Goal: Task Accomplishment & Management: Use online tool/utility

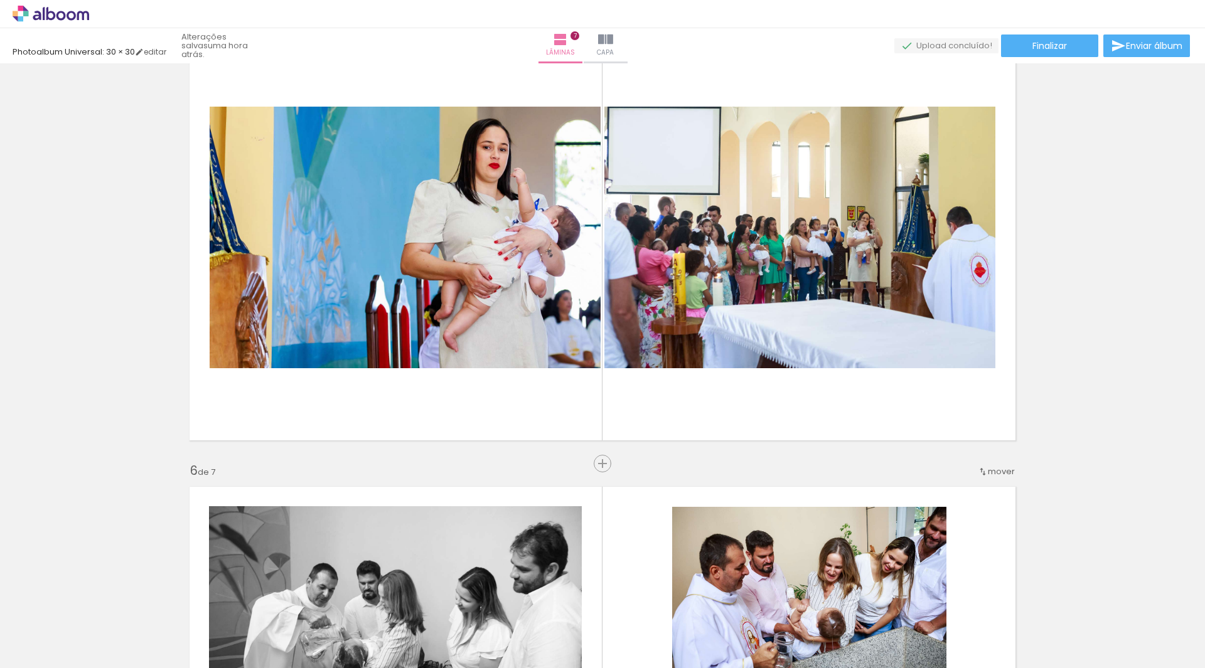
scroll to position [1819, 0]
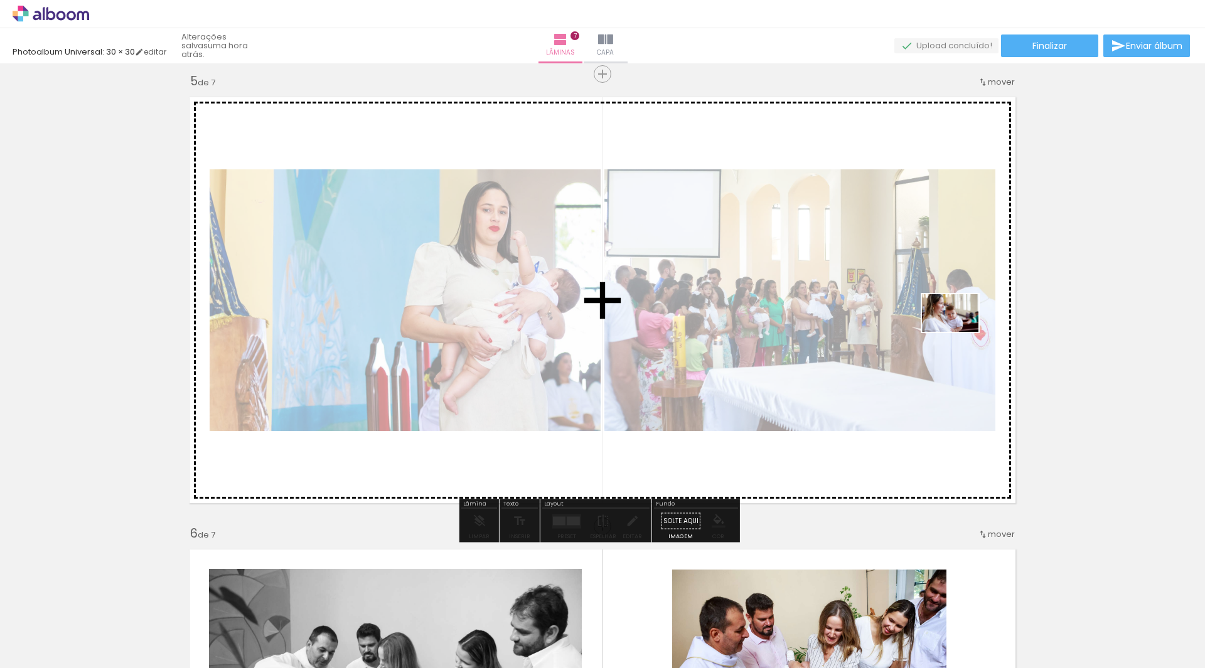
drag, startPoint x: 1169, startPoint y: 624, endPoint x: 958, endPoint y: 322, distance: 368.1
click at [958, 322] on quentale-workspace at bounding box center [602, 334] width 1205 height 668
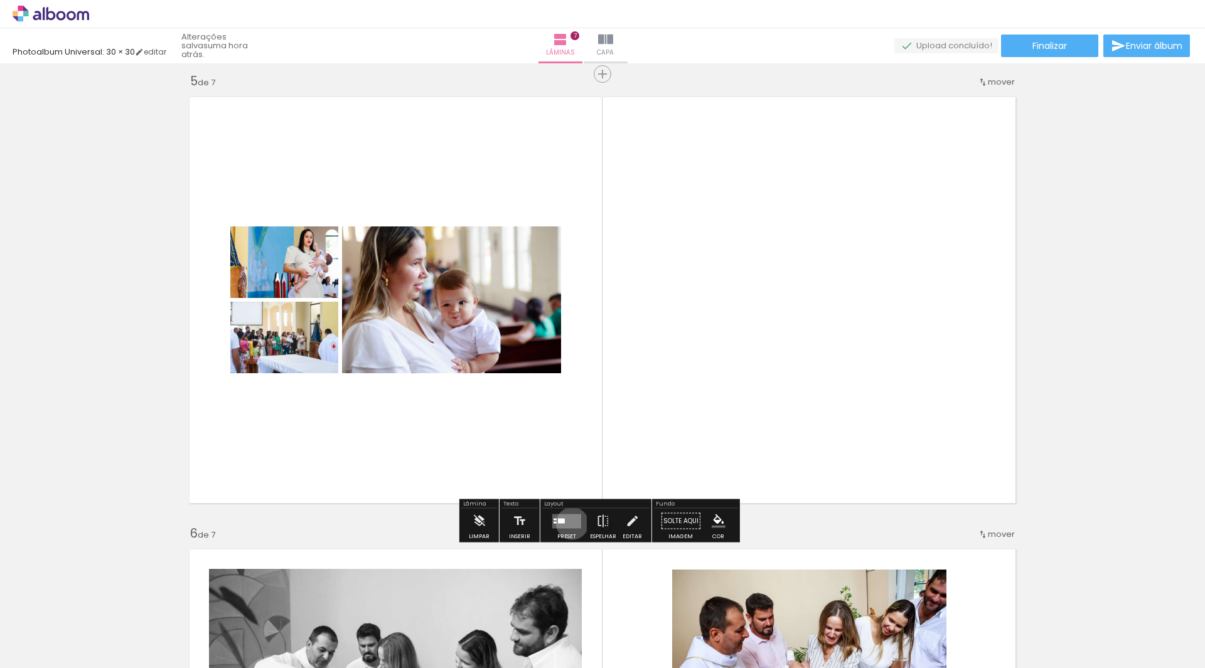
click at [569, 523] on quentale-layouter at bounding box center [566, 521] width 29 height 14
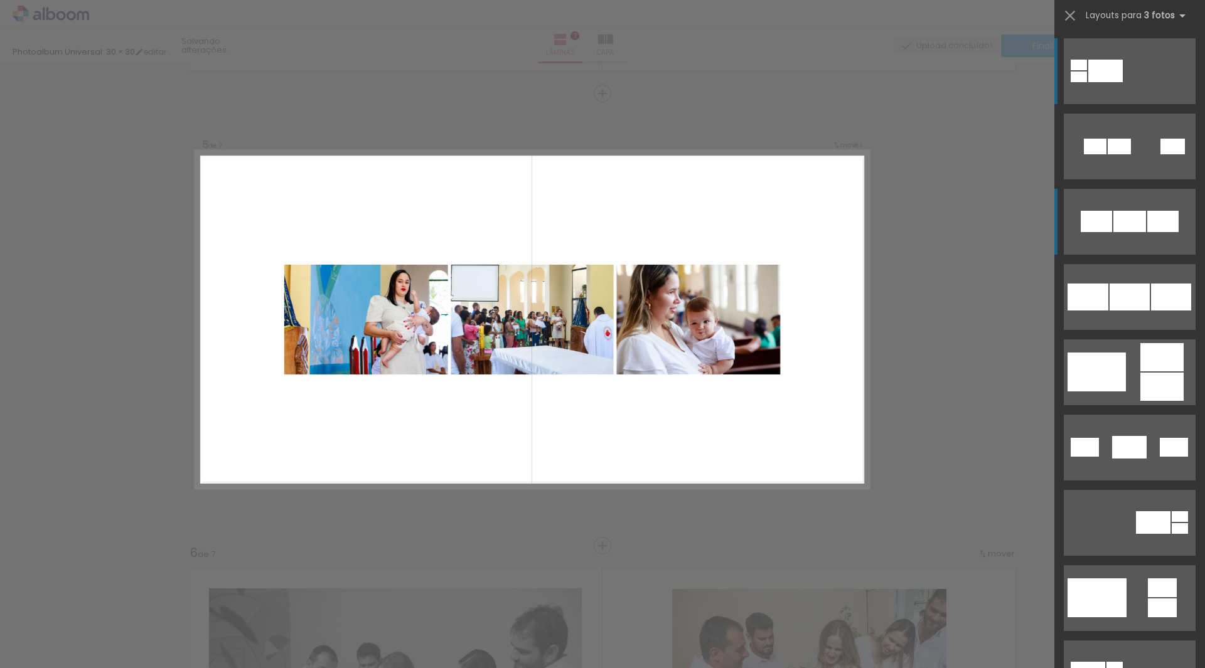
scroll to position [1793, 0]
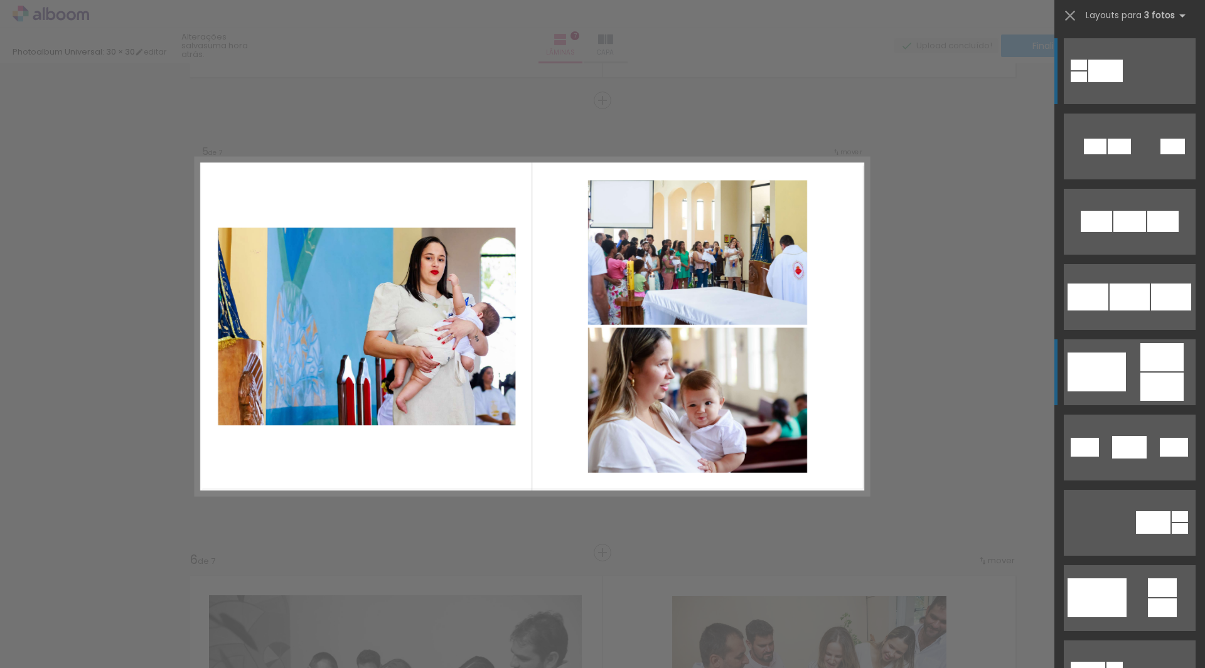
click at [1156, 368] on div at bounding box center [1161, 357] width 43 height 28
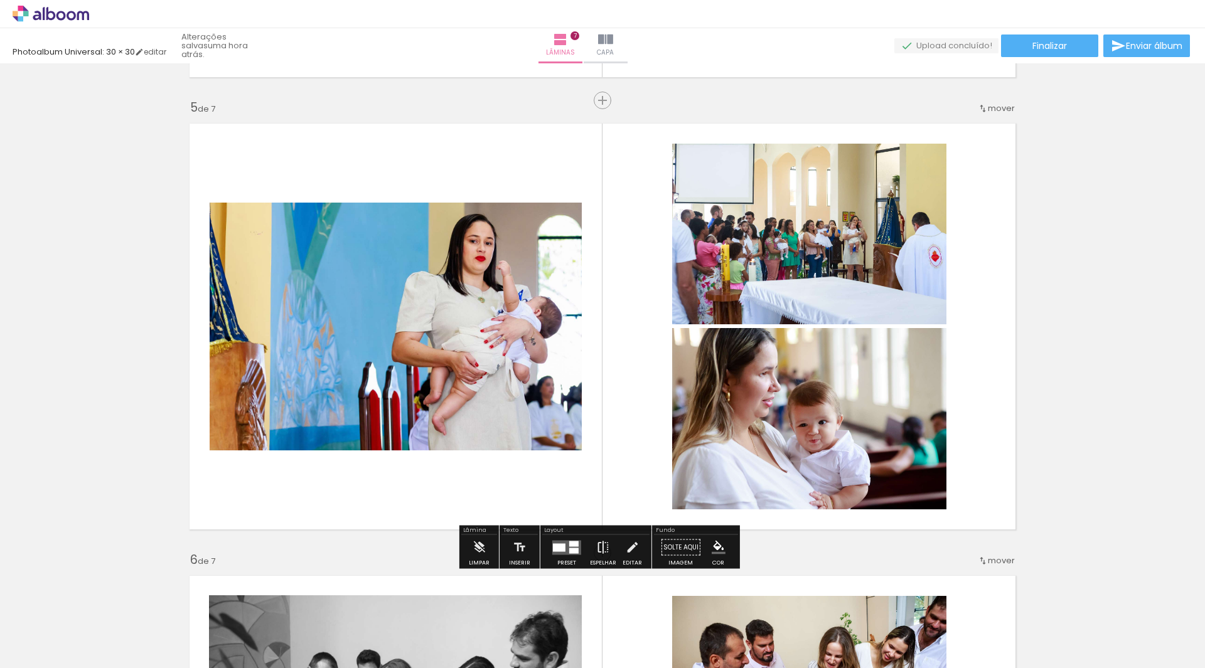
click at [596, 546] on iron-icon at bounding box center [603, 547] width 14 height 25
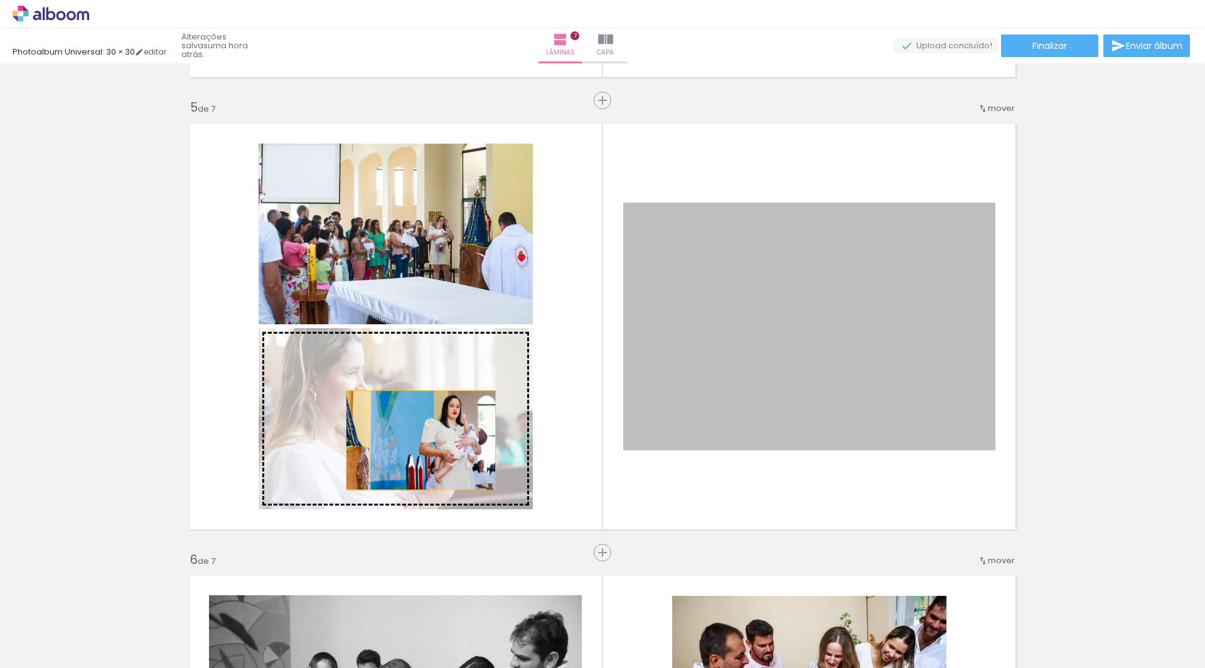
drag, startPoint x: 779, startPoint y: 330, endPoint x: 416, endPoint y: 440, distance: 379.6
click at [0, 0] on slot at bounding box center [0, 0] width 0 height 0
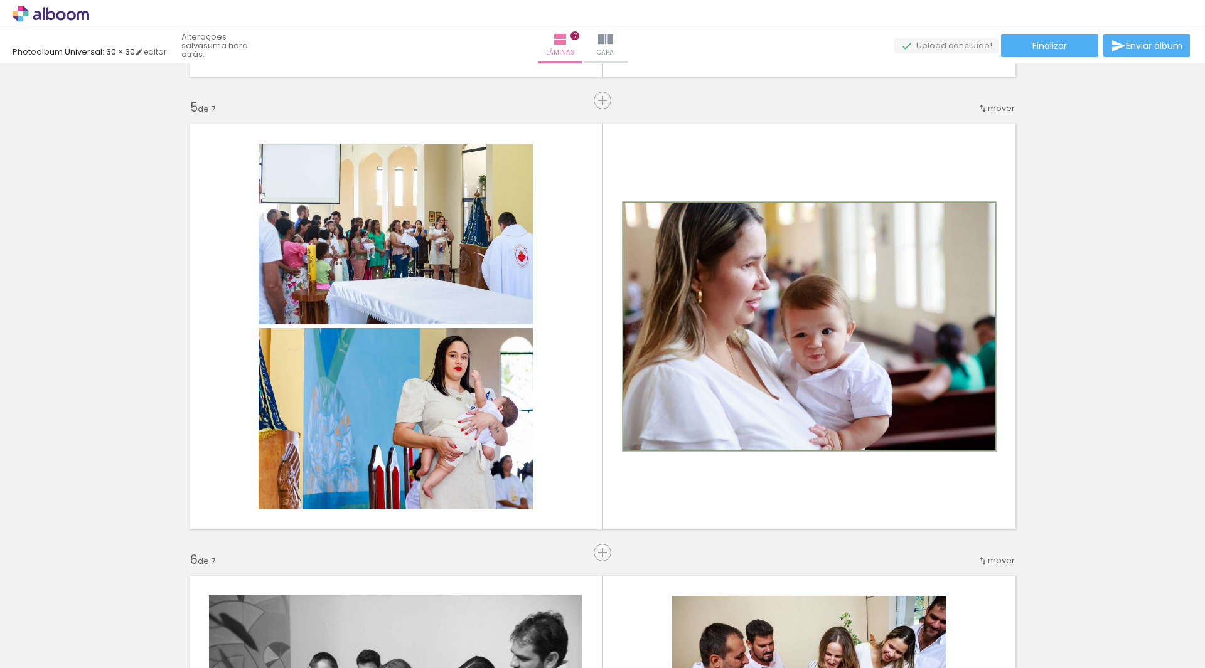
click at [763, 303] on quentale-photo at bounding box center [809, 327] width 372 height 248
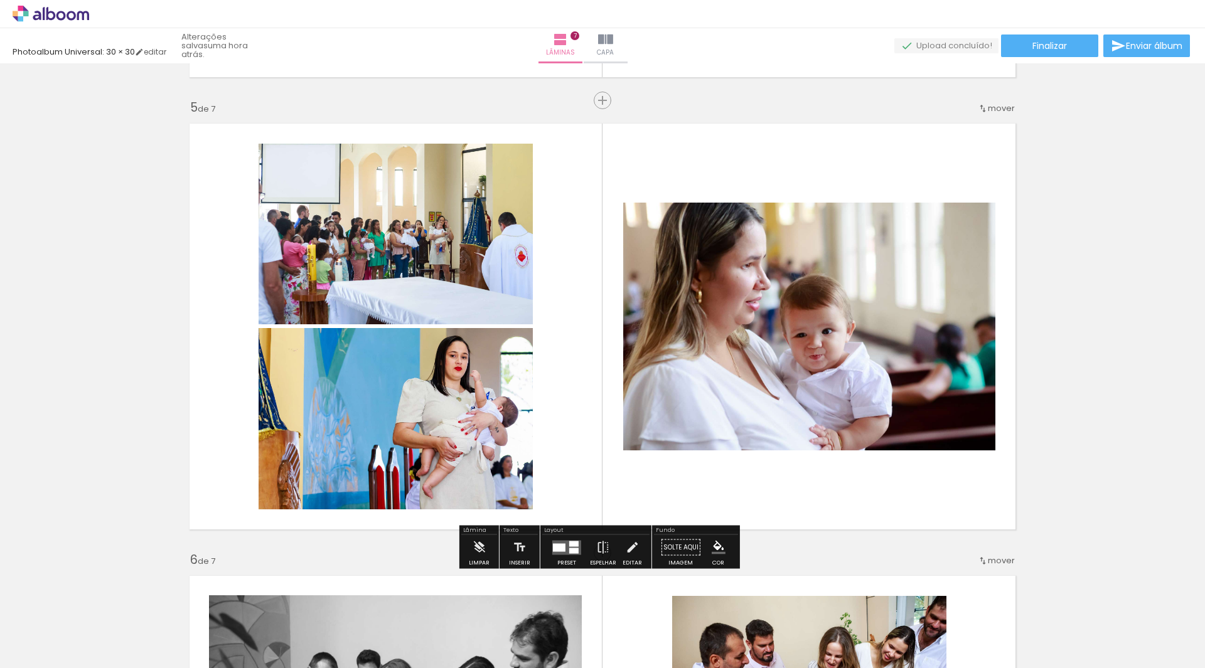
click at [763, 303] on quentale-photo at bounding box center [809, 327] width 372 height 248
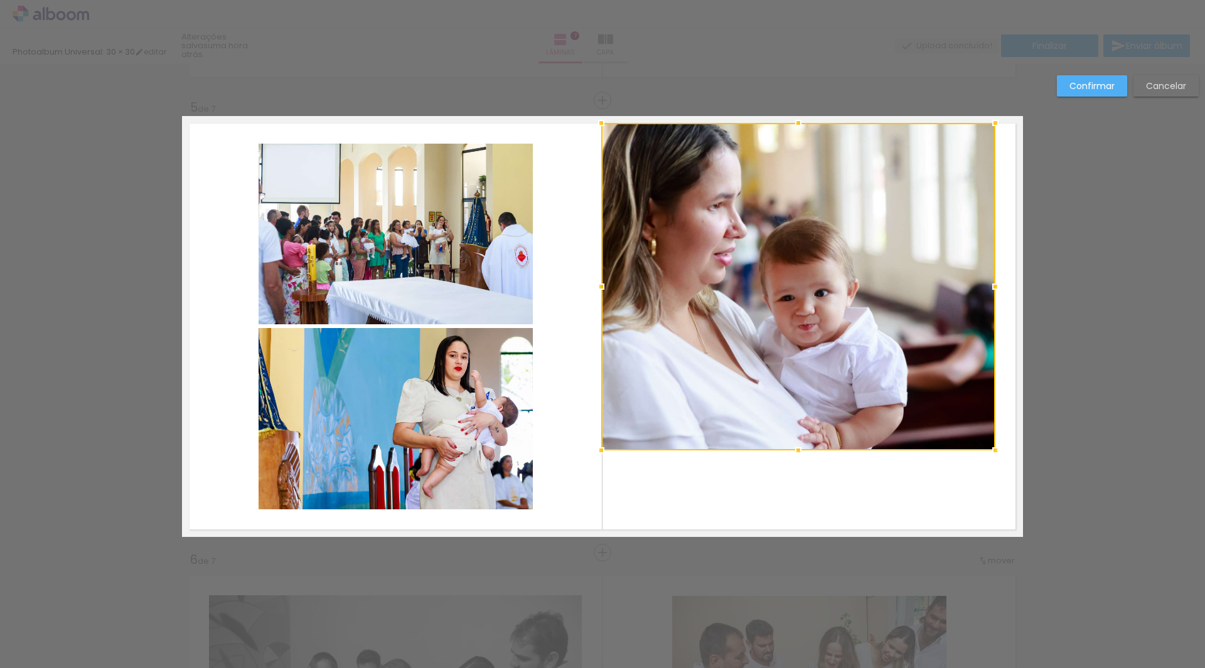
drag, startPoint x: 615, startPoint y: 196, endPoint x: 595, endPoint y: 117, distance: 81.6
click at [595, 117] on div at bounding box center [600, 122] width 25 height 25
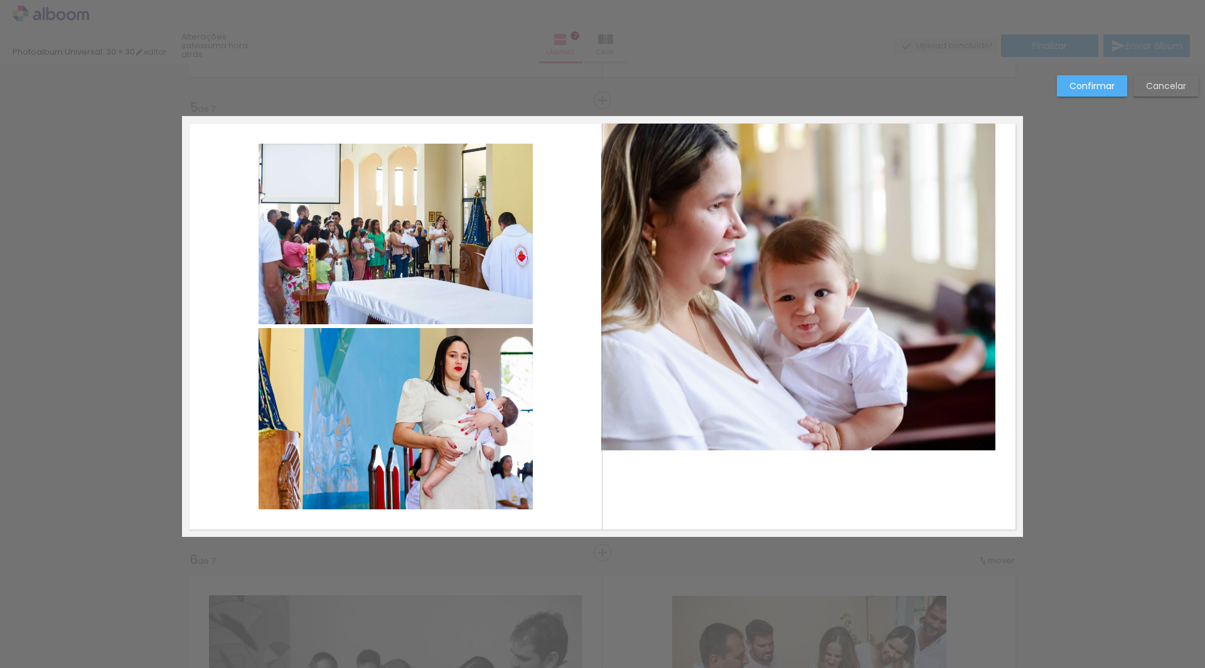
click at [971, 445] on quentale-photo at bounding box center [798, 286] width 394 height 327
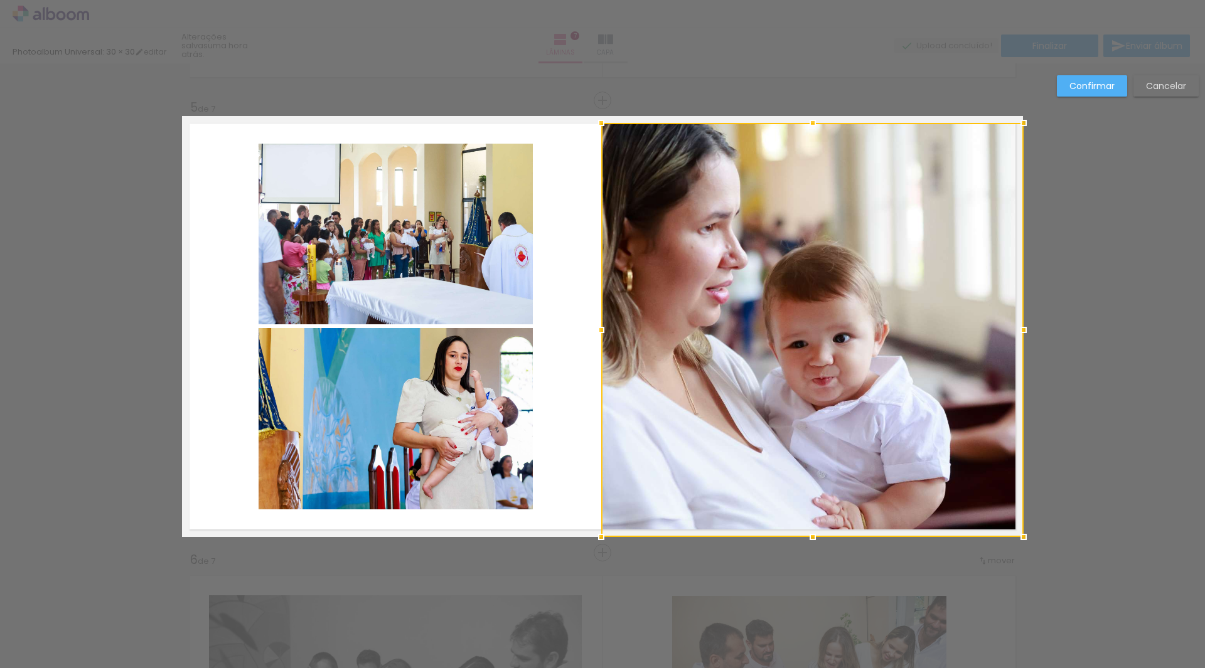
drag, startPoint x: 990, startPoint y: 451, endPoint x: 1045, endPoint y: 546, distance: 109.6
click at [1045, 546] on div "Inserir lâmina 1 de 7 Inserir lâmina 2 de 7 Inserir lâmina 3 de 7 Inserir lâmin…" at bounding box center [602, 94] width 1205 height 3649
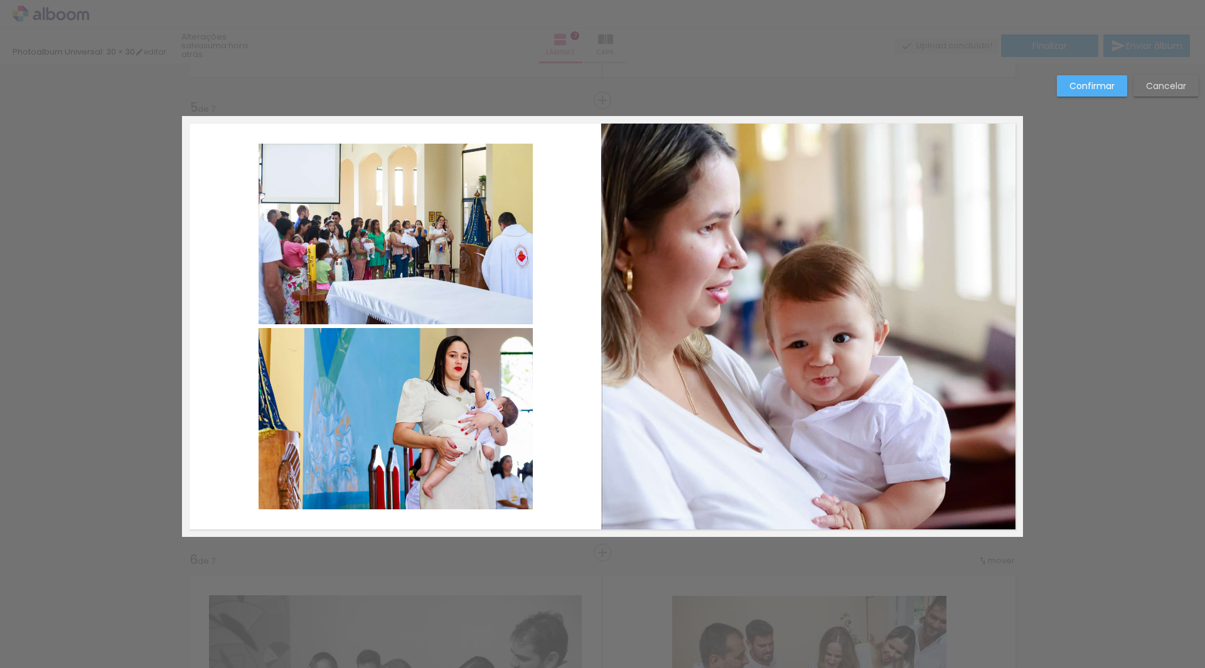
click at [0, 0] on slot "Confirmar" at bounding box center [0, 0] width 0 height 0
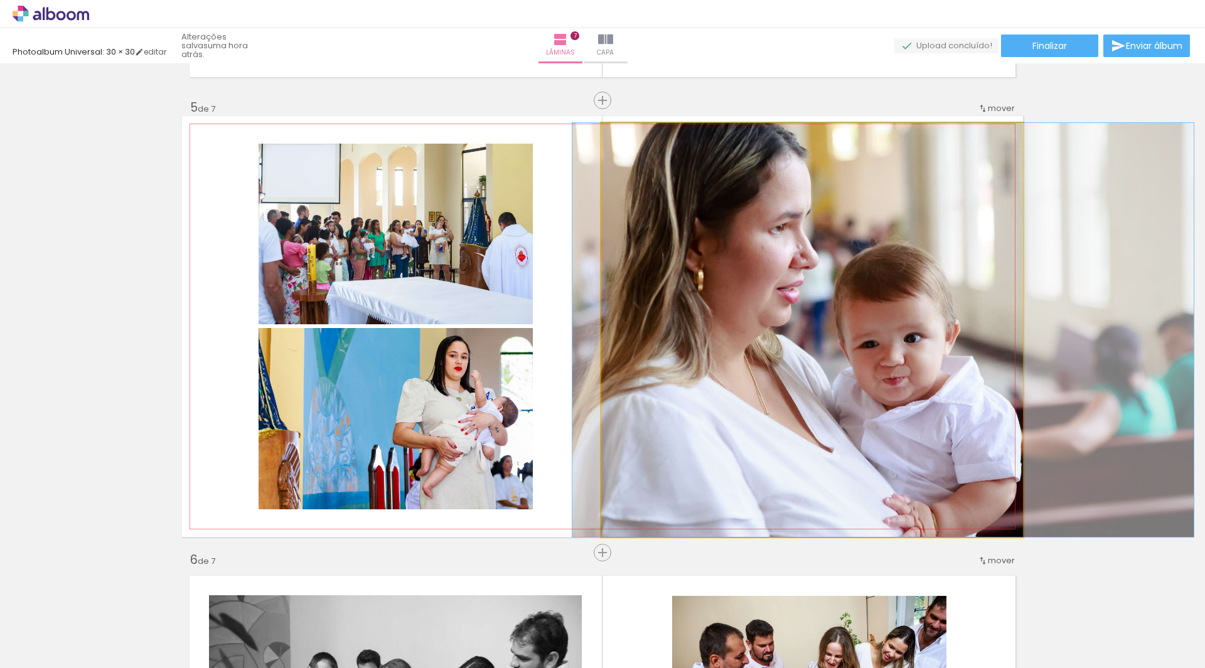
drag, startPoint x: 928, startPoint y: 214, endPoint x: 999, endPoint y: 204, distance: 71.0
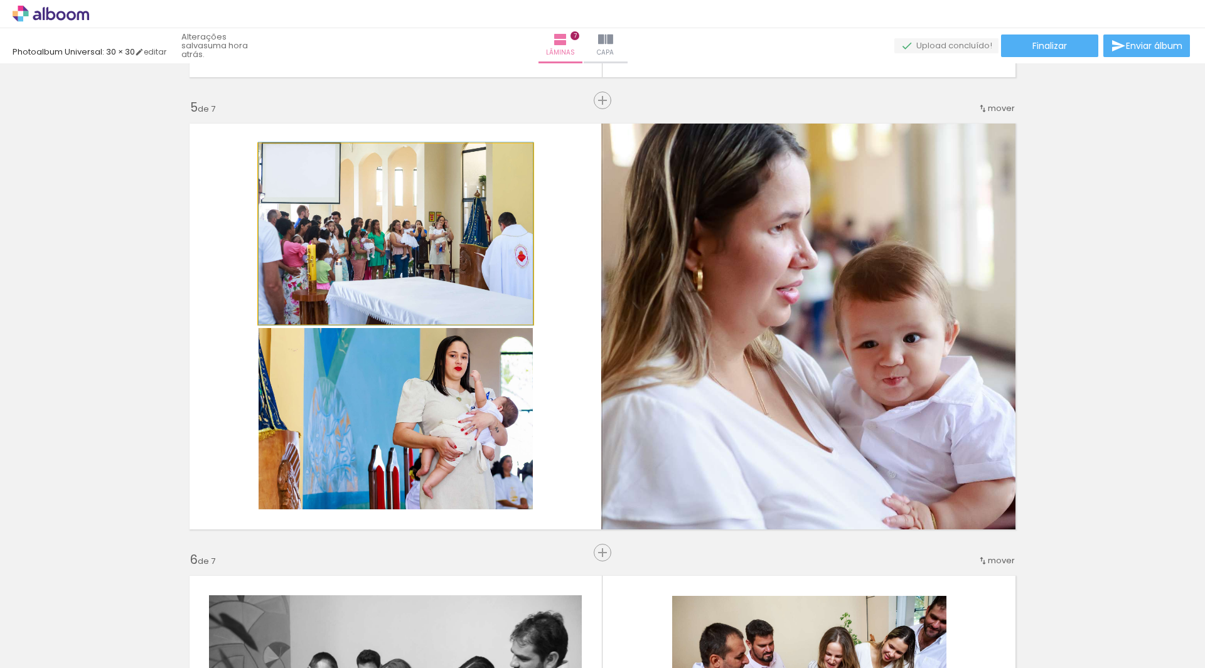
click at [467, 260] on quentale-photo at bounding box center [395, 234] width 274 height 181
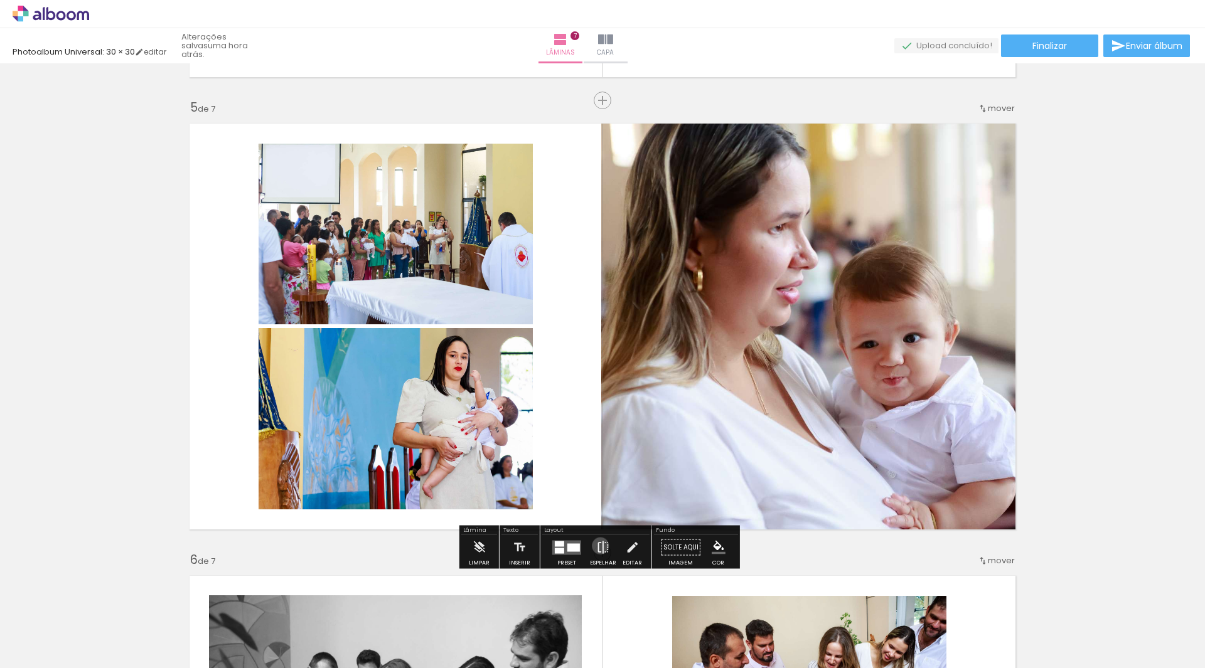
click at [597, 546] on iron-icon at bounding box center [603, 547] width 14 height 25
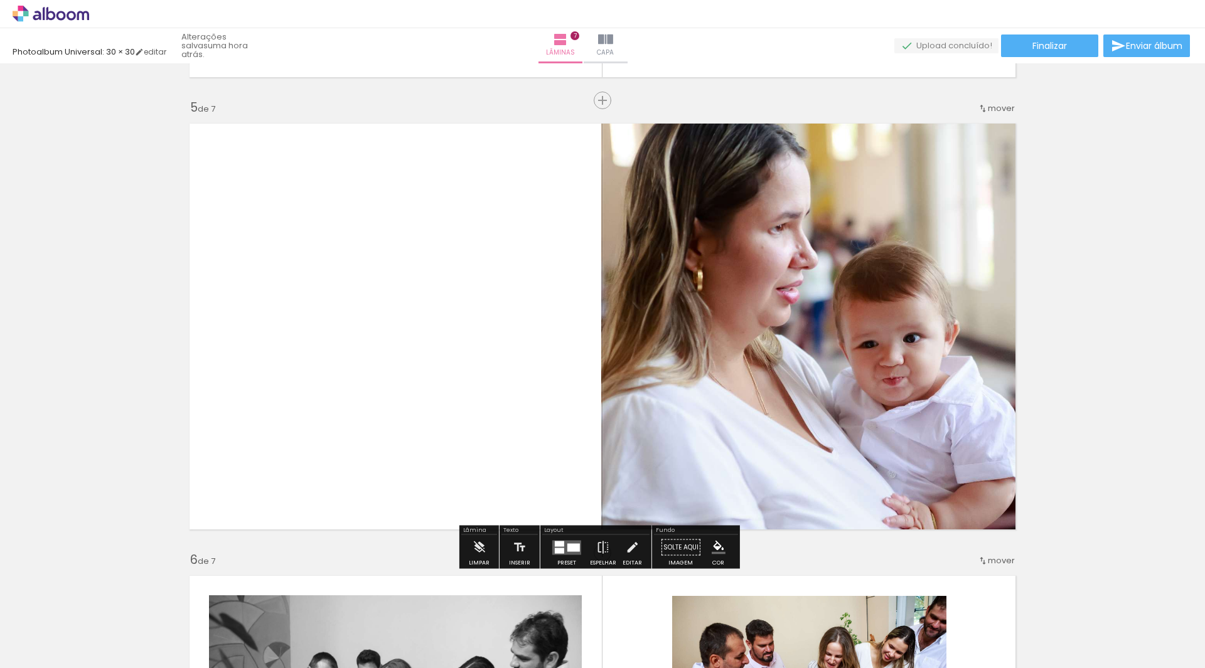
click at [791, 314] on quentale-photo at bounding box center [812, 330] width 422 height 414
click at [839, 303] on quentale-photo at bounding box center [812, 330] width 422 height 414
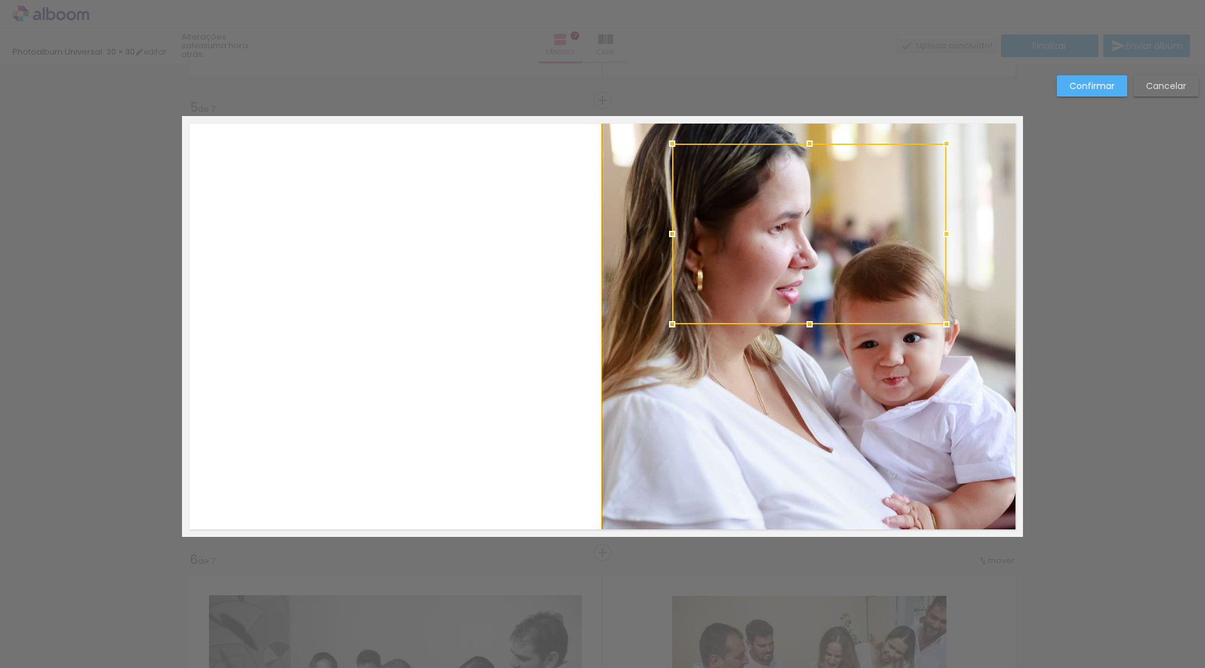
click at [1102, 287] on div "Confirmar Cancelar" at bounding box center [602, 94] width 1205 height 3649
click at [970, 437] on quentale-photo at bounding box center [812, 330] width 422 height 414
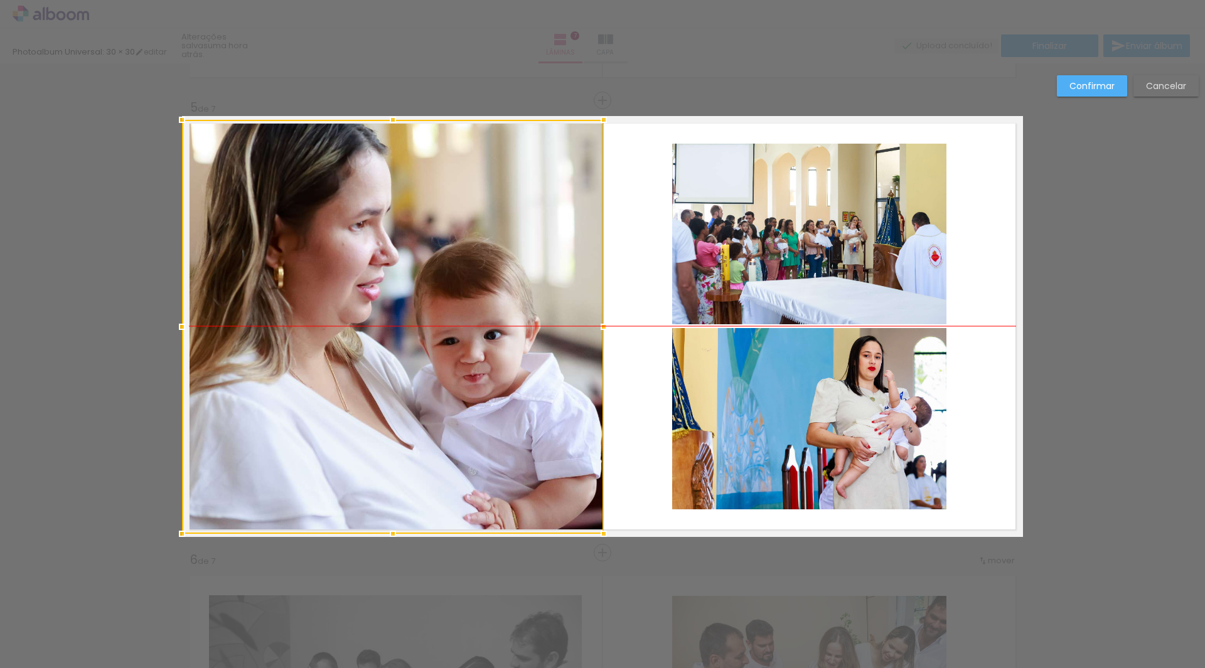
drag, startPoint x: 901, startPoint y: 444, endPoint x: 471, endPoint y: 442, distance: 429.7
click at [471, 442] on div at bounding box center [393, 327] width 422 height 414
click at [1107, 368] on div "Confirmar Cancelar" at bounding box center [602, 94] width 1205 height 3649
click at [541, 294] on div at bounding box center [393, 327] width 422 height 414
click at [0, 0] on slot "Confirmar" at bounding box center [0, 0] width 0 height 0
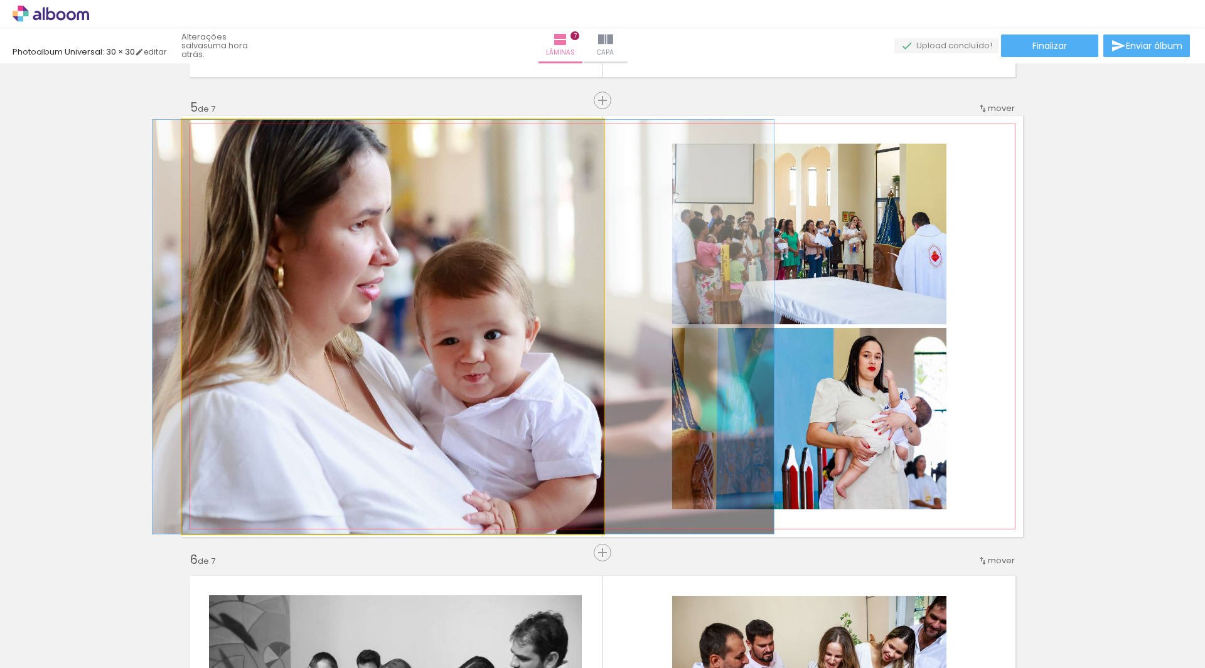
click at [513, 267] on quentale-photo at bounding box center [393, 327] width 422 height 414
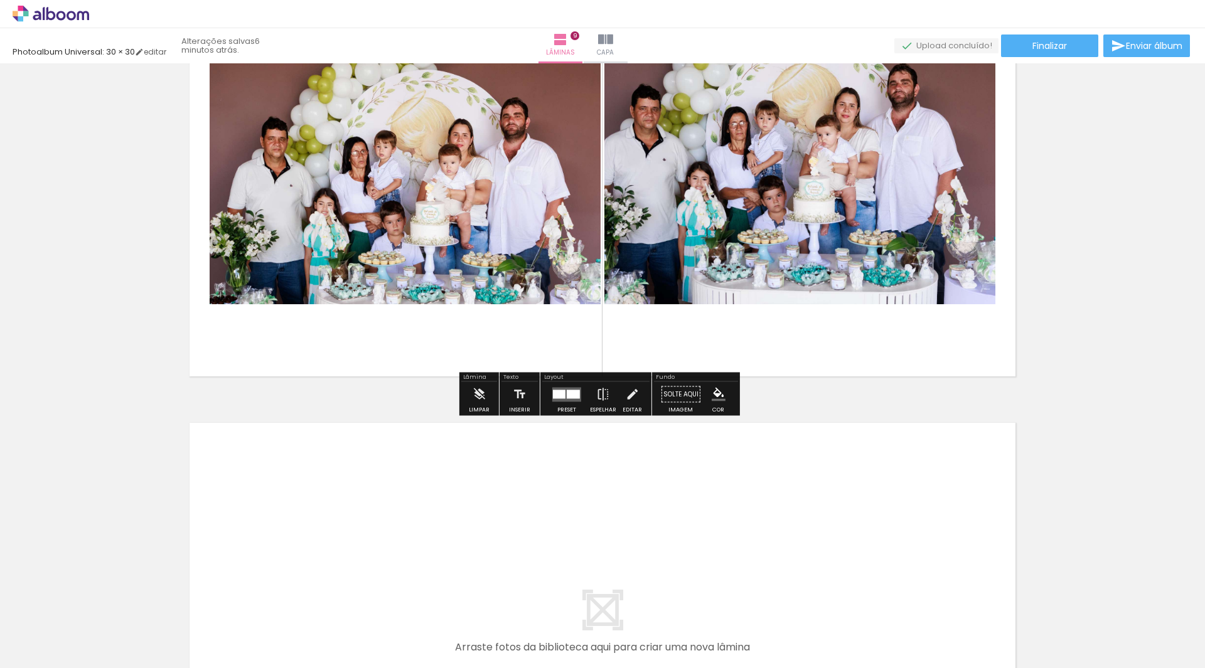
scroll to position [3790, 0]
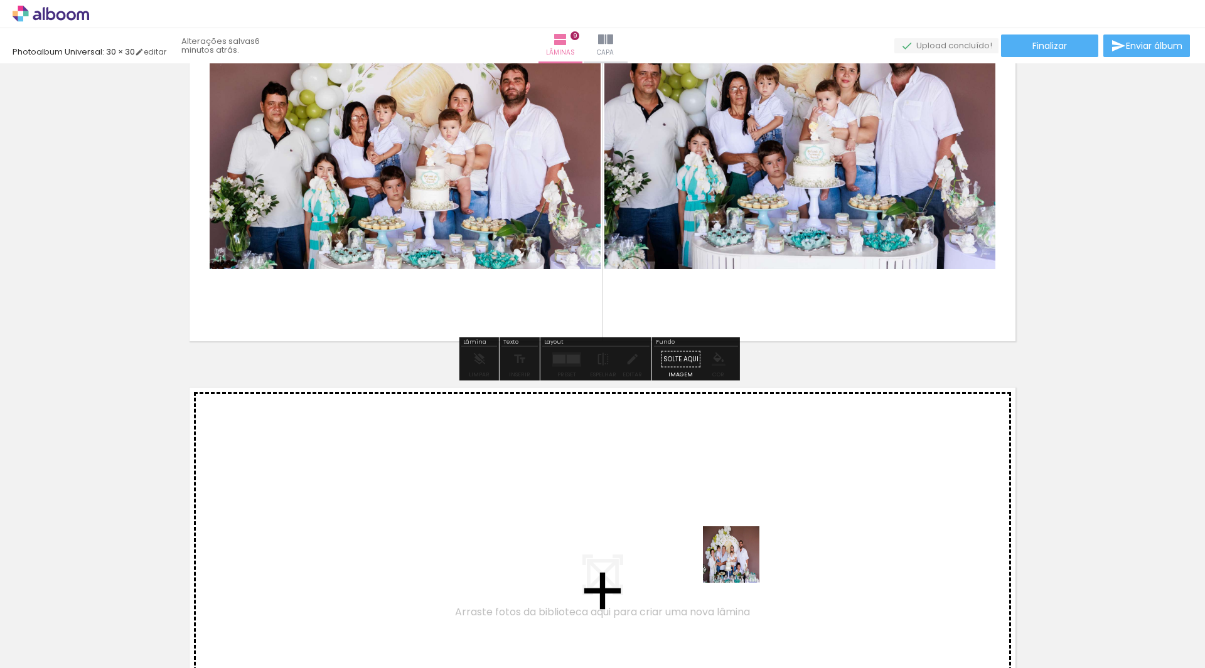
drag, startPoint x: 750, startPoint y: 642, endPoint x: 827, endPoint y: 628, distance: 79.1
click at [733, 513] on quentale-workspace at bounding box center [602, 334] width 1205 height 668
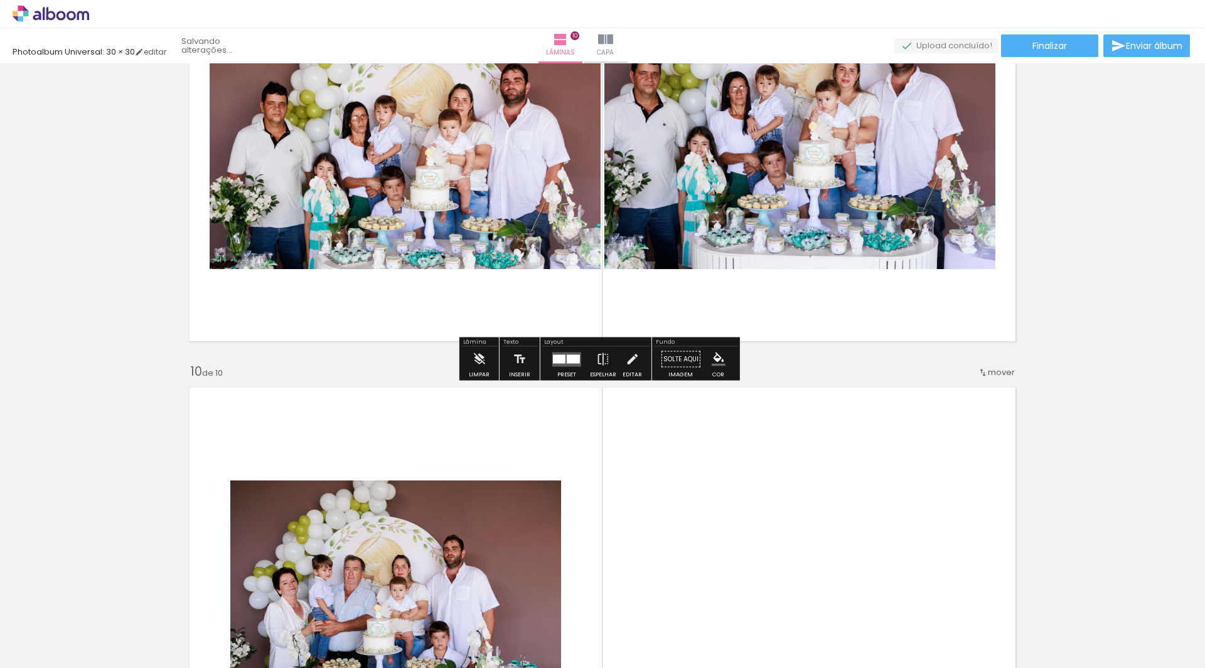
scroll to position [4055, 0]
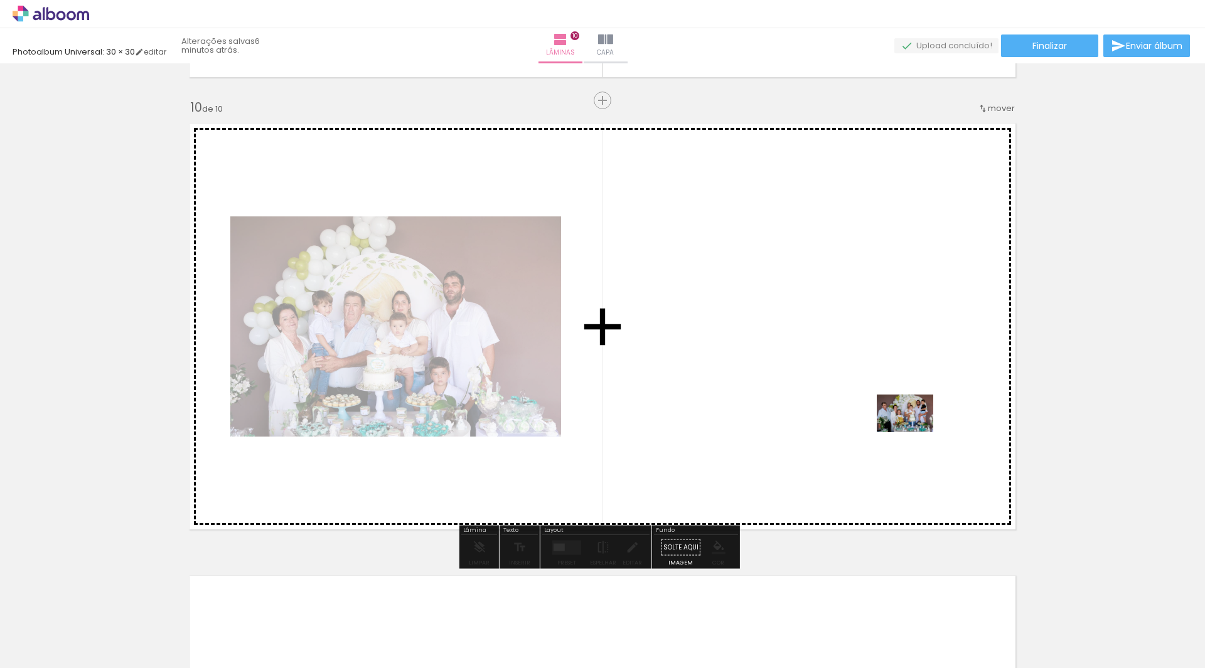
drag, startPoint x: 1104, startPoint y: 626, endPoint x: 911, endPoint y: 425, distance: 278.6
click at [911, 425] on quentale-workspace at bounding box center [602, 334] width 1205 height 668
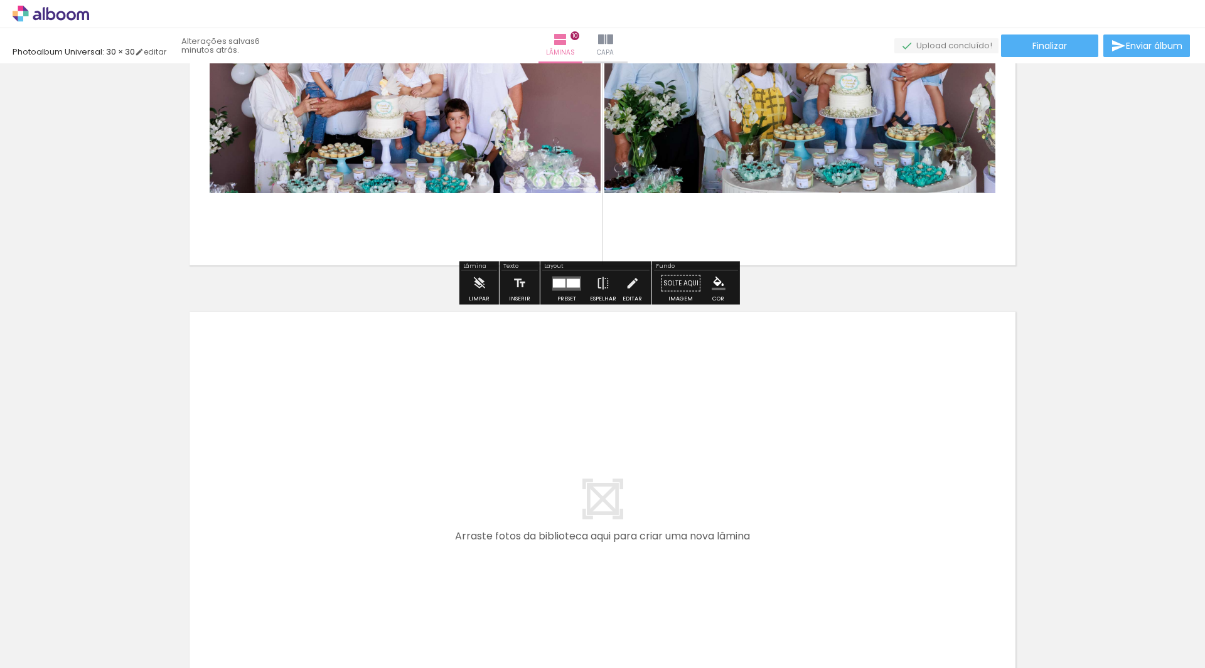
scroll to position [4431, 0]
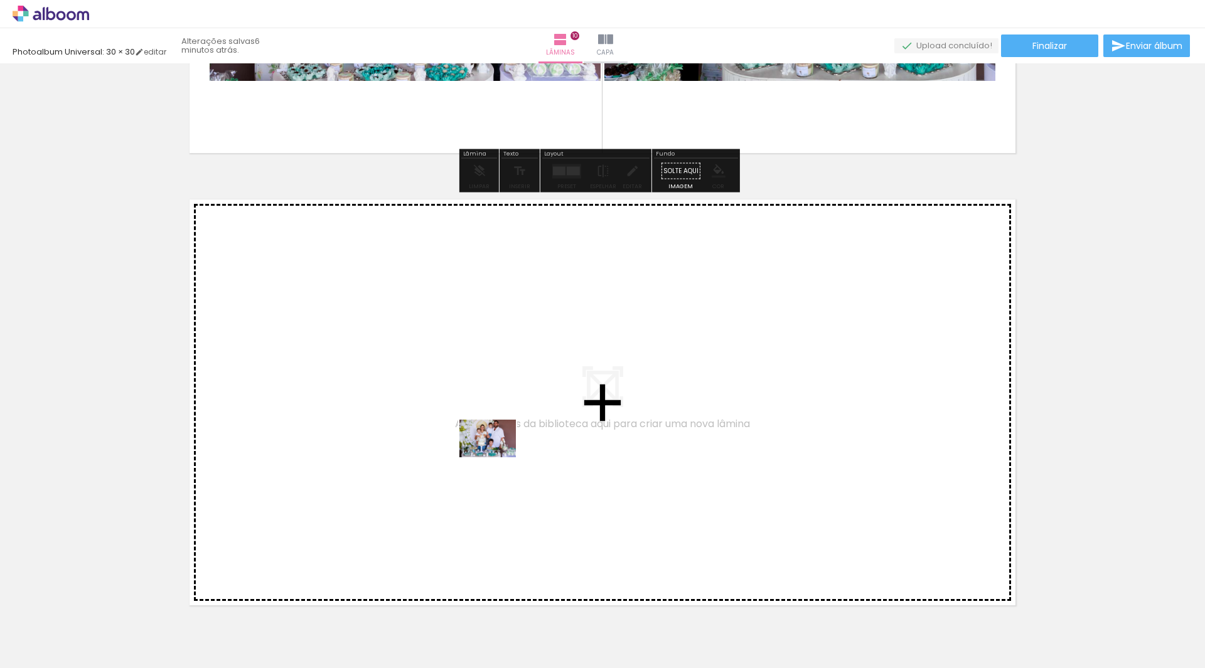
drag, startPoint x: 469, startPoint y: 629, endPoint x: 497, endPoint y: 457, distance: 173.6
click at [497, 457] on quentale-workspace at bounding box center [602, 334] width 1205 height 668
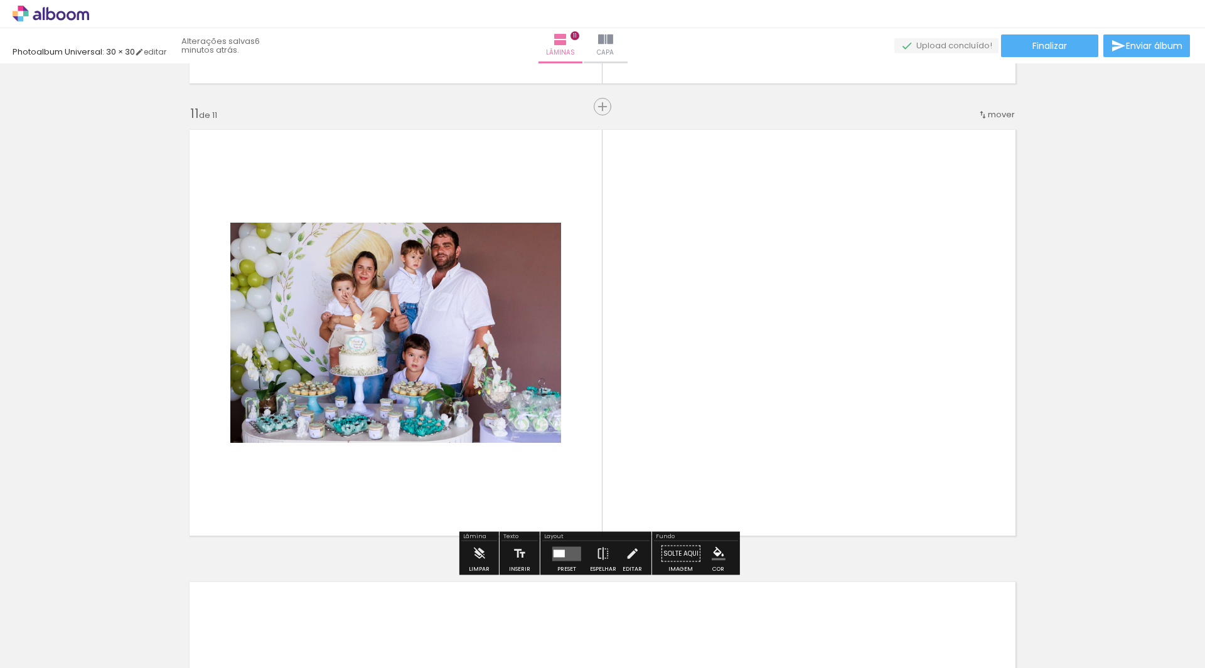
scroll to position [4507, 0]
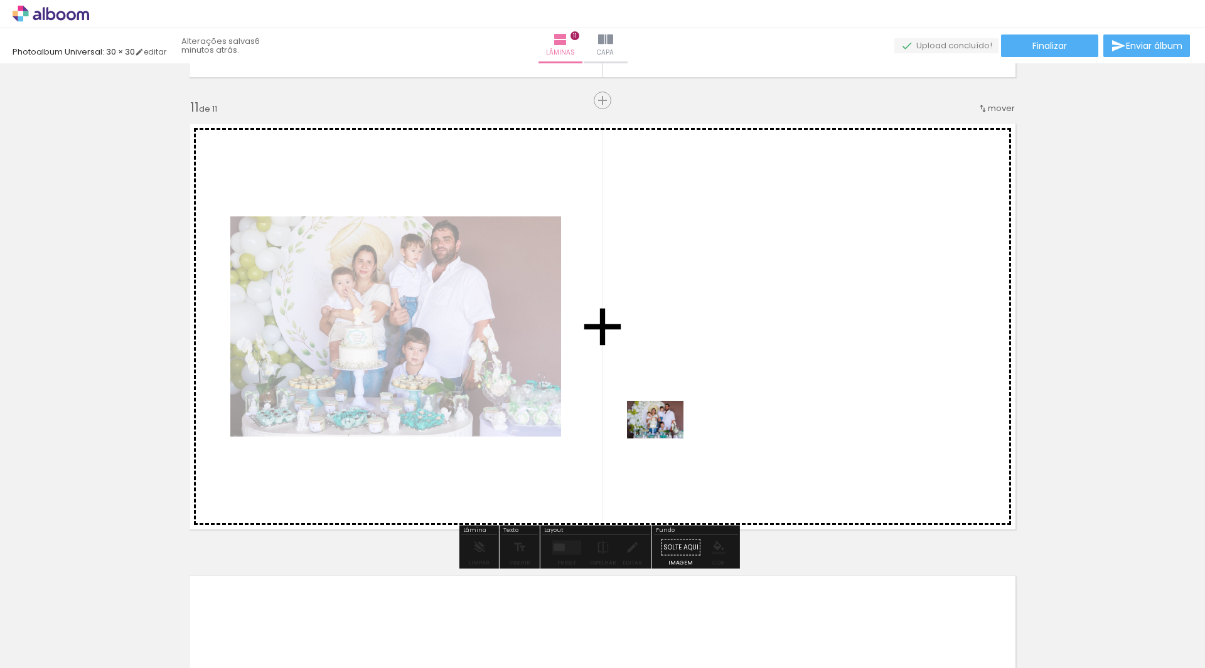
drag, startPoint x: 544, startPoint y: 629, endPoint x: 673, endPoint y: 429, distance: 238.2
click at [673, 429] on quentale-workspace at bounding box center [602, 334] width 1205 height 668
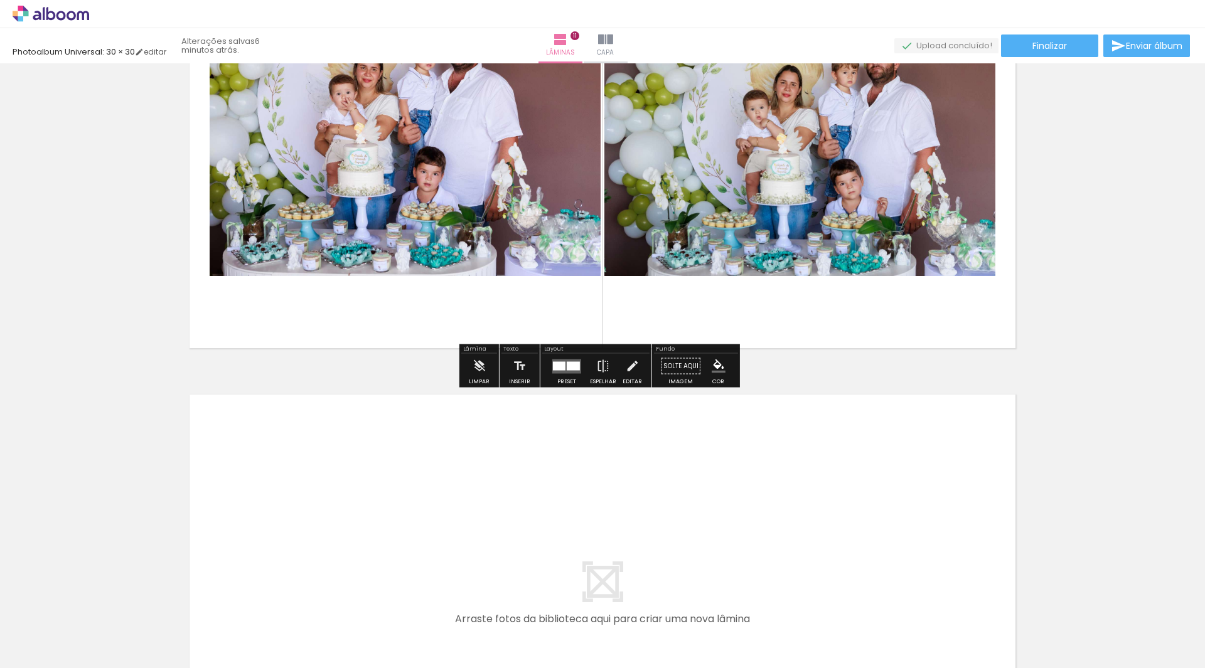
scroll to position [4695, 0]
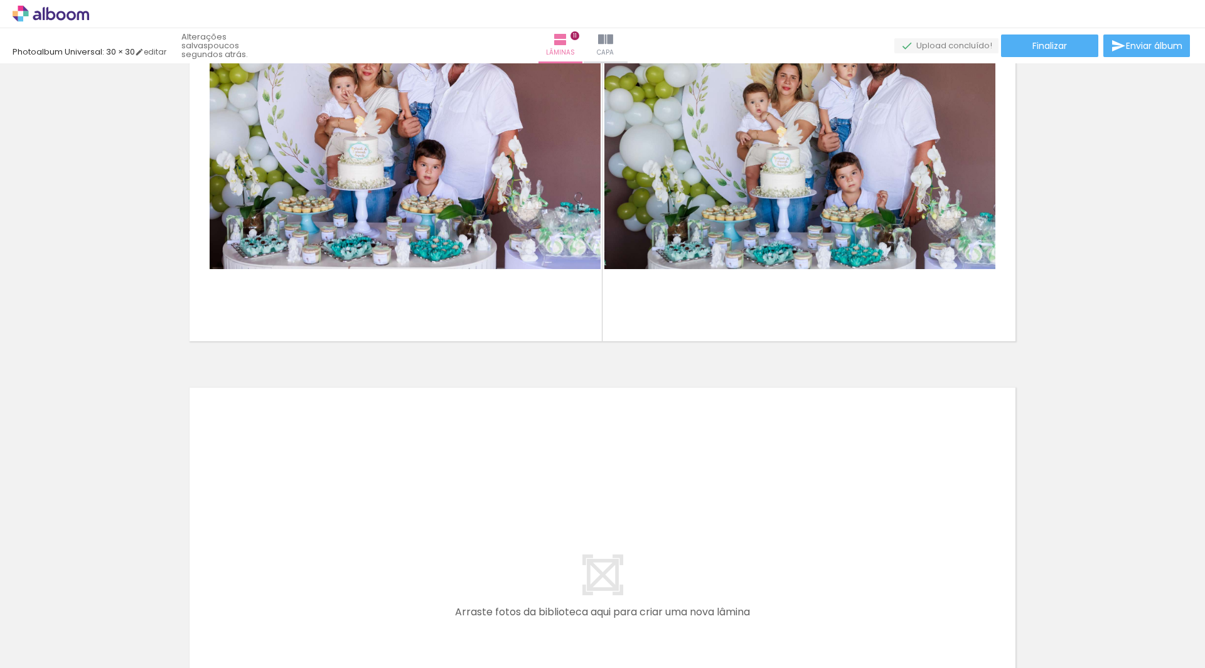
drag, startPoint x: 464, startPoint y: 622, endPoint x: 565, endPoint y: 652, distance: 105.2
click at [472, 447] on quentale-workspace at bounding box center [602, 334] width 1205 height 668
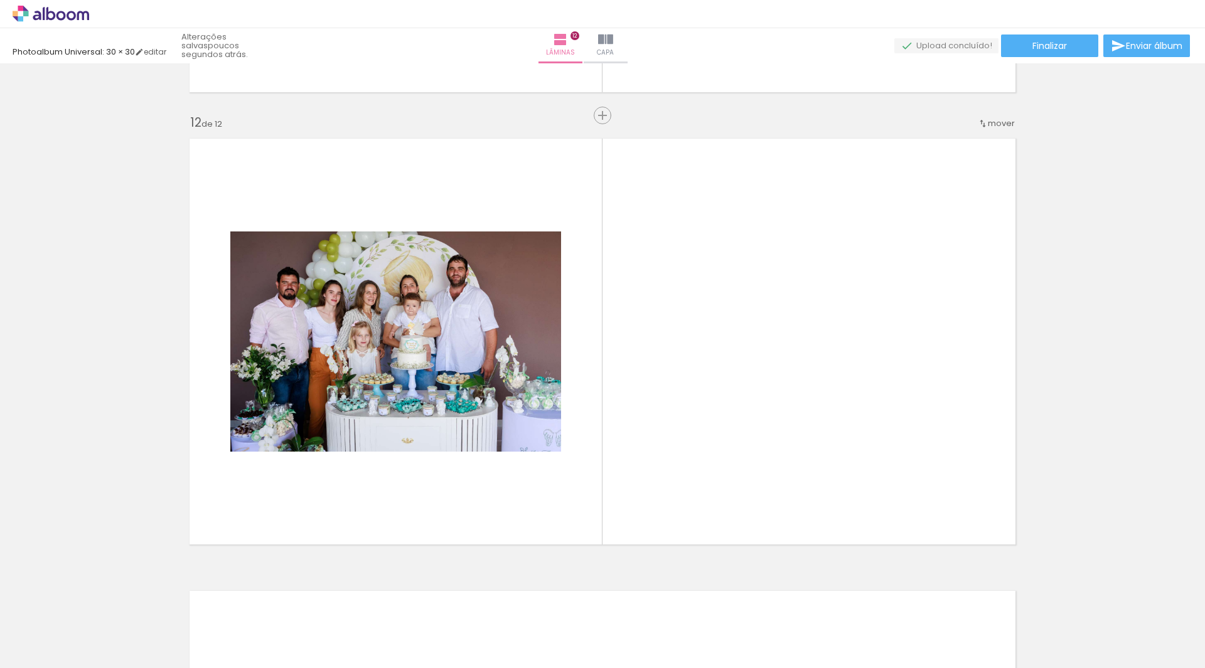
scroll to position [4959, 0]
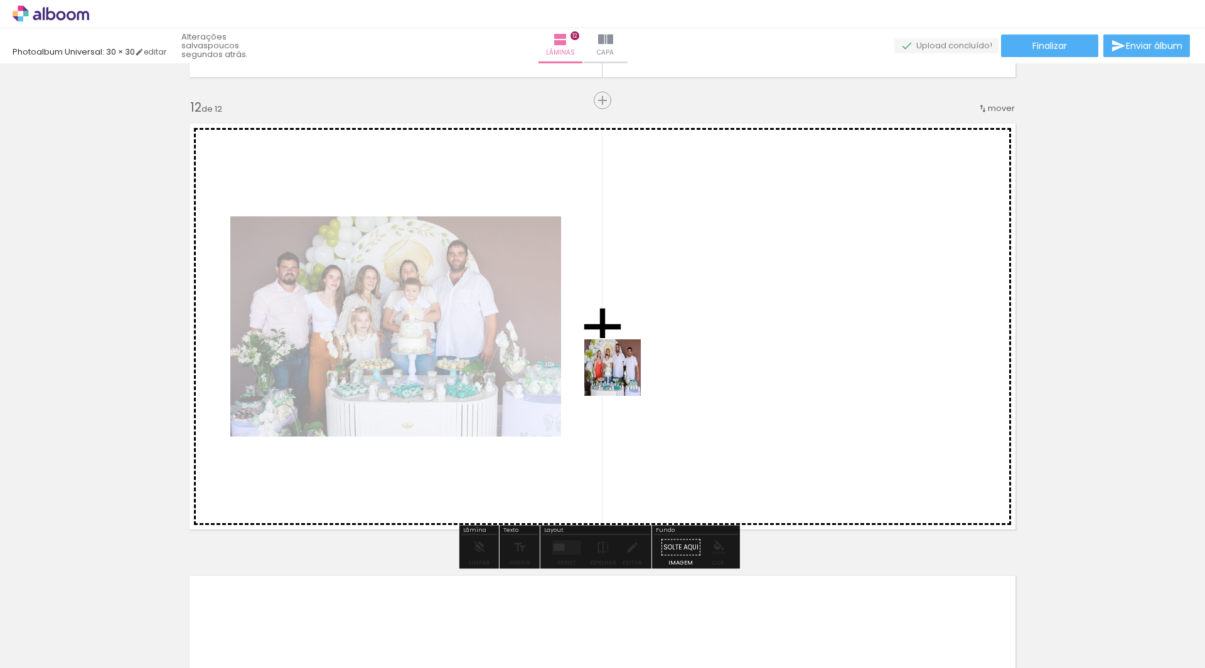
drag, startPoint x: 536, startPoint y: 634, endPoint x: 688, endPoint y: 486, distance: 212.1
click at [646, 343] on quentale-workspace at bounding box center [602, 334] width 1205 height 668
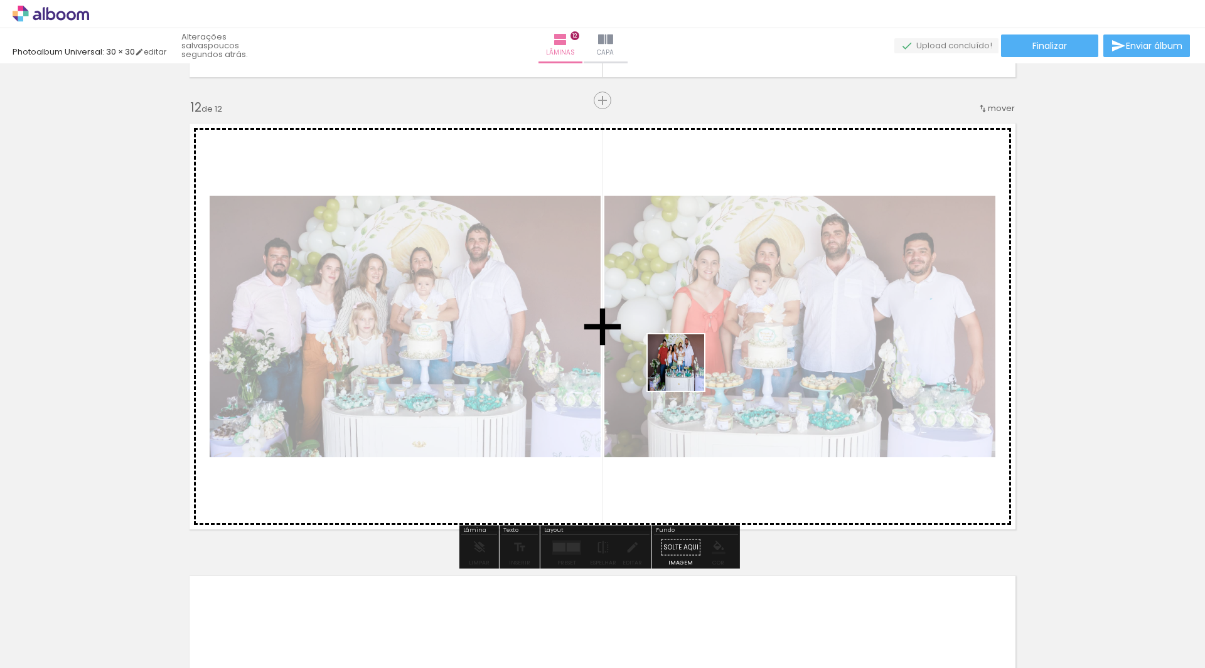
drag, startPoint x: 679, startPoint y: 639, endPoint x: 731, endPoint y: 531, distance: 119.2
click at [686, 335] on quentale-workspace at bounding box center [602, 334] width 1205 height 668
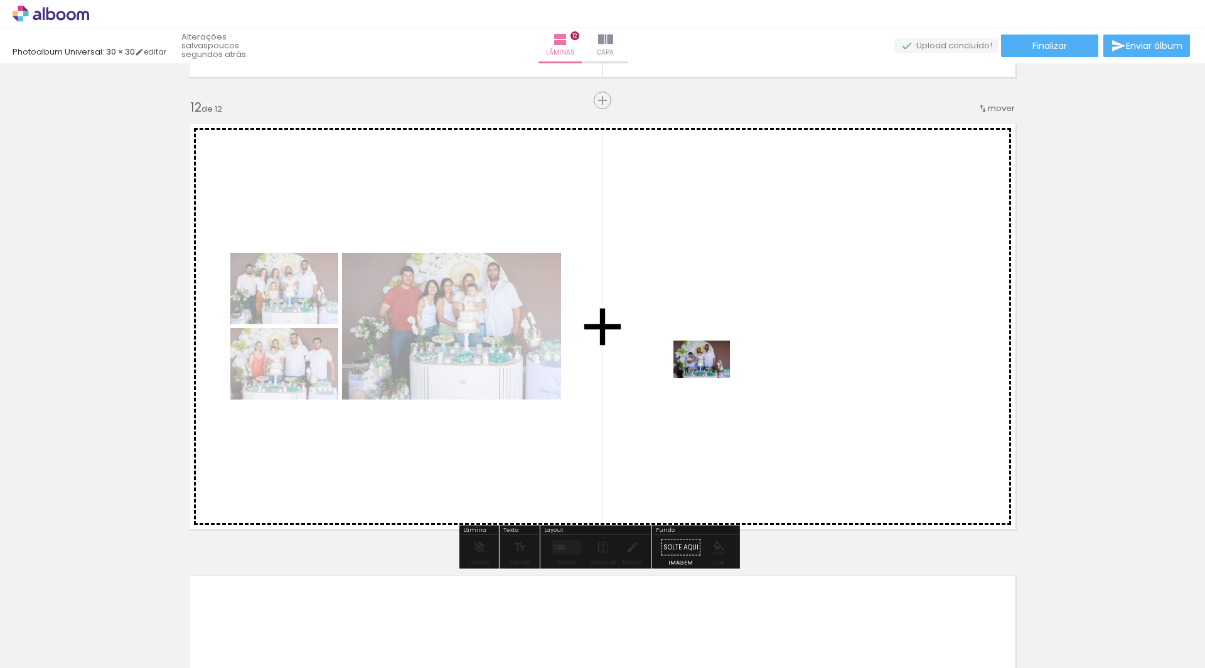
drag, startPoint x: 743, startPoint y: 614, endPoint x: 711, endPoint y: 378, distance: 238.0
click at [711, 378] on quentale-workspace at bounding box center [602, 334] width 1205 height 668
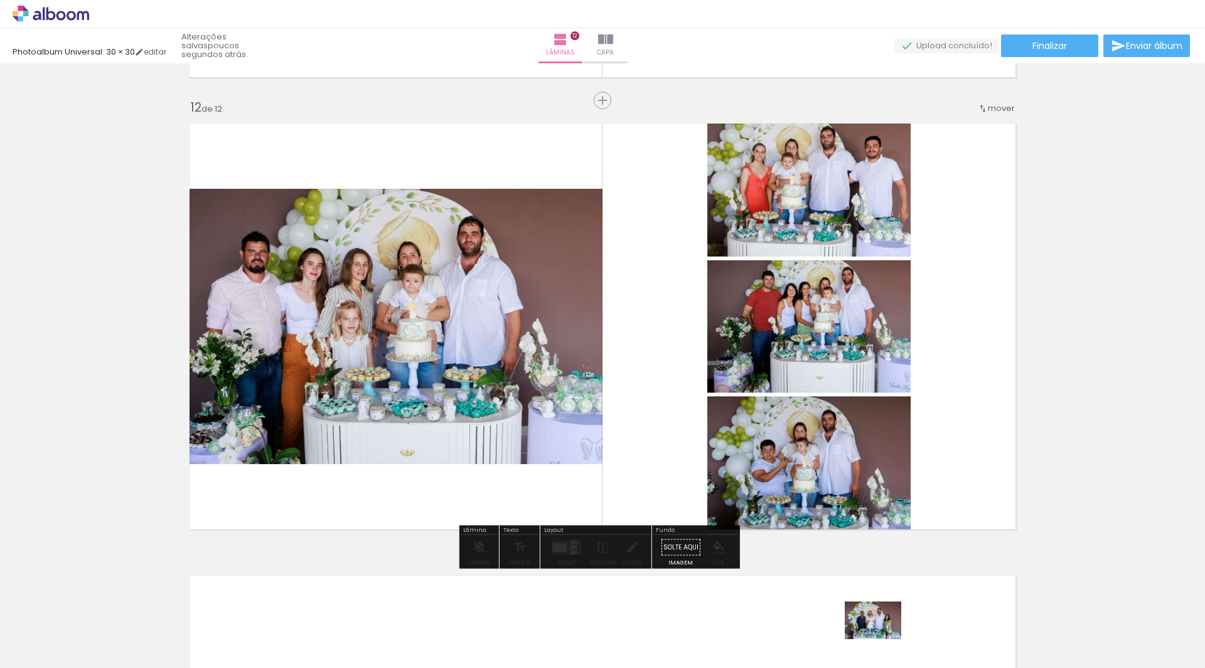
drag, startPoint x: 844, startPoint y: 630, endPoint x: 884, endPoint y: 642, distance: 41.3
click at [884, 642] on div at bounding box center [872, 625] width 62 height 41
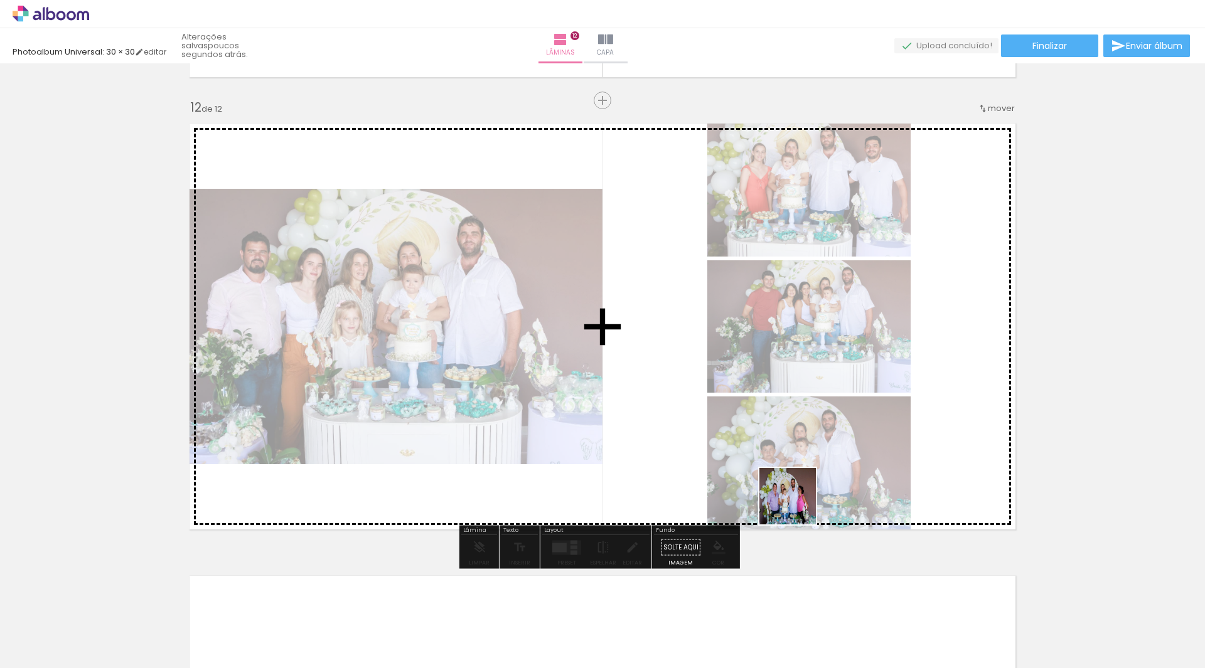
drag, startPoint x: 817, startPoint y: 605, endPoint x: 845, endPoint y: 514, distance: 94.6
click at [790, 407] on quentale-workspace at bounding box center [602, 334] width 1205 height 668
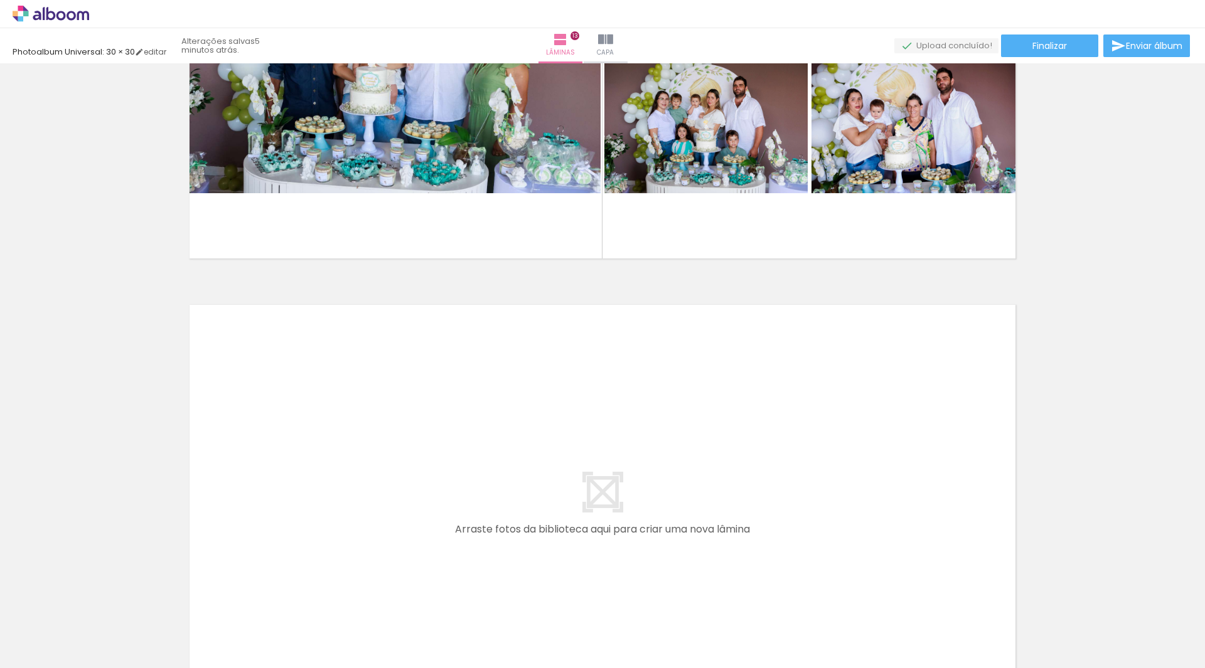
scroll to position [5709, 0]
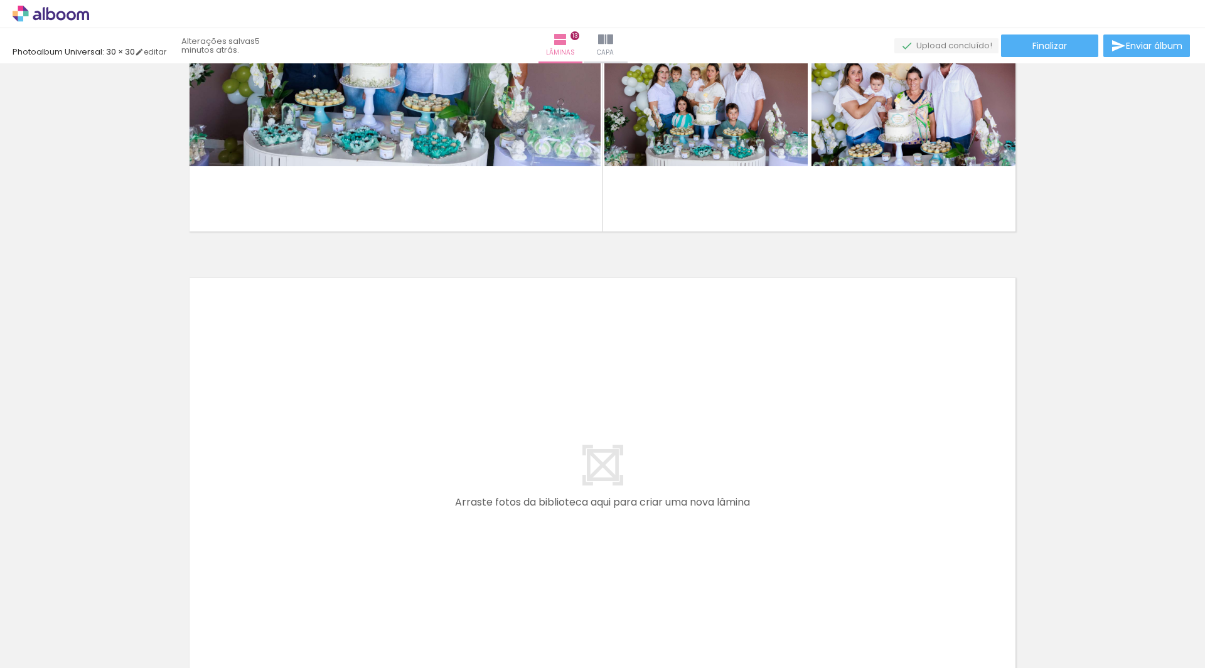
click at [45, 652] on span "Adicionar Fotos" at bounding box center [45, 651] width 38 height 14
click at [0, 0] on input "file" at bounding box center [0, 0] width 0 height 0
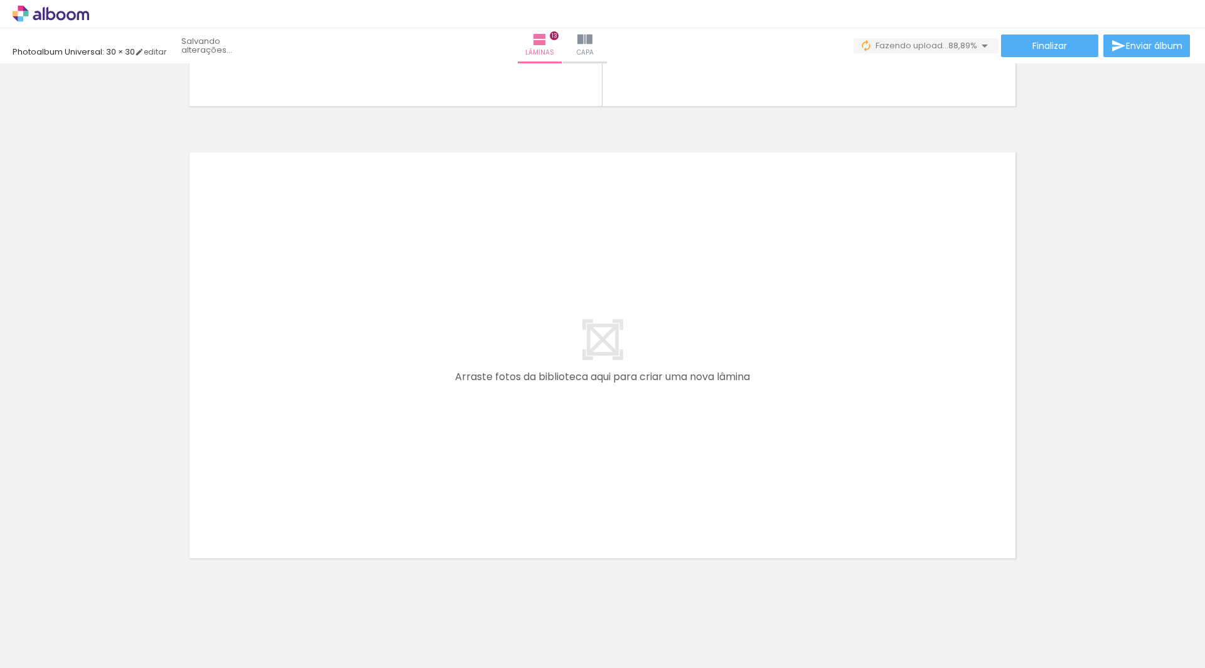
scroll to position [0, 2696]
drag, startPoint x: 795, startPoint y: 626, endPoint x: 731, endPoint y: 449, distance: 188.5
click at [731, 449] on quentale-workspace at bounding box center [602, 334] width 1205 height 668
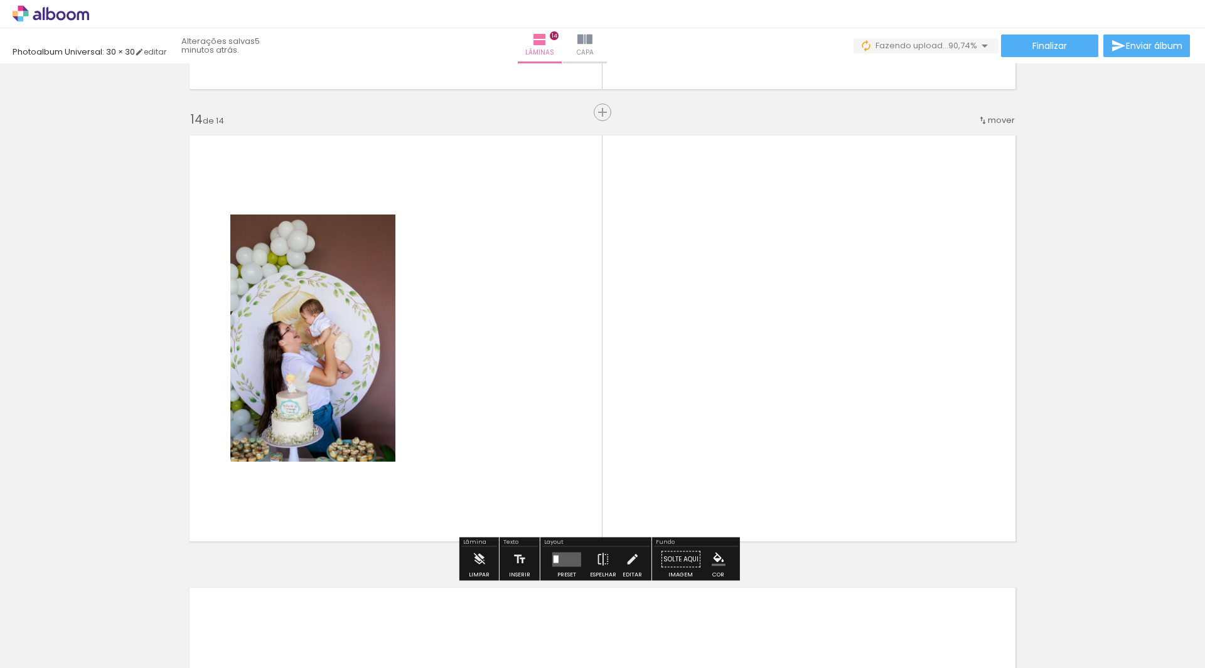
scroll to position [5864, 0]
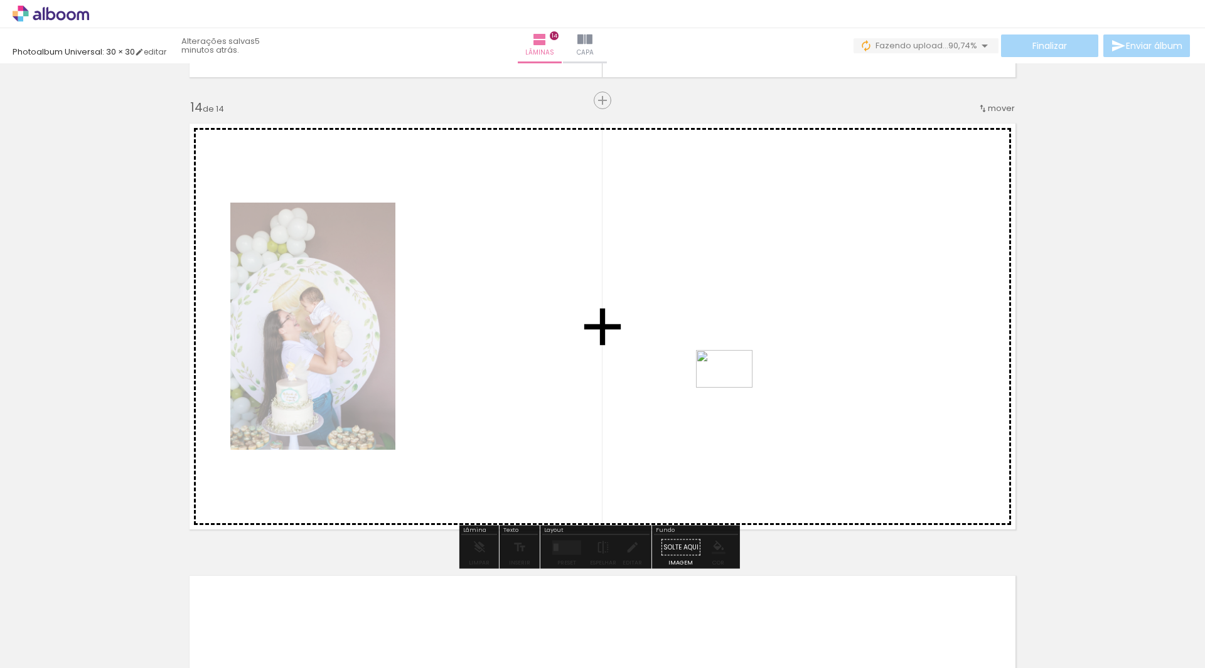
drag, startPoint x: 807, startPoint y: 506, endPoint x: 733, endPoint y: 388, distance: 139.2
click at [733, 388] on quentale-workspace at bounding box center [602, 334] width 1205 height 668
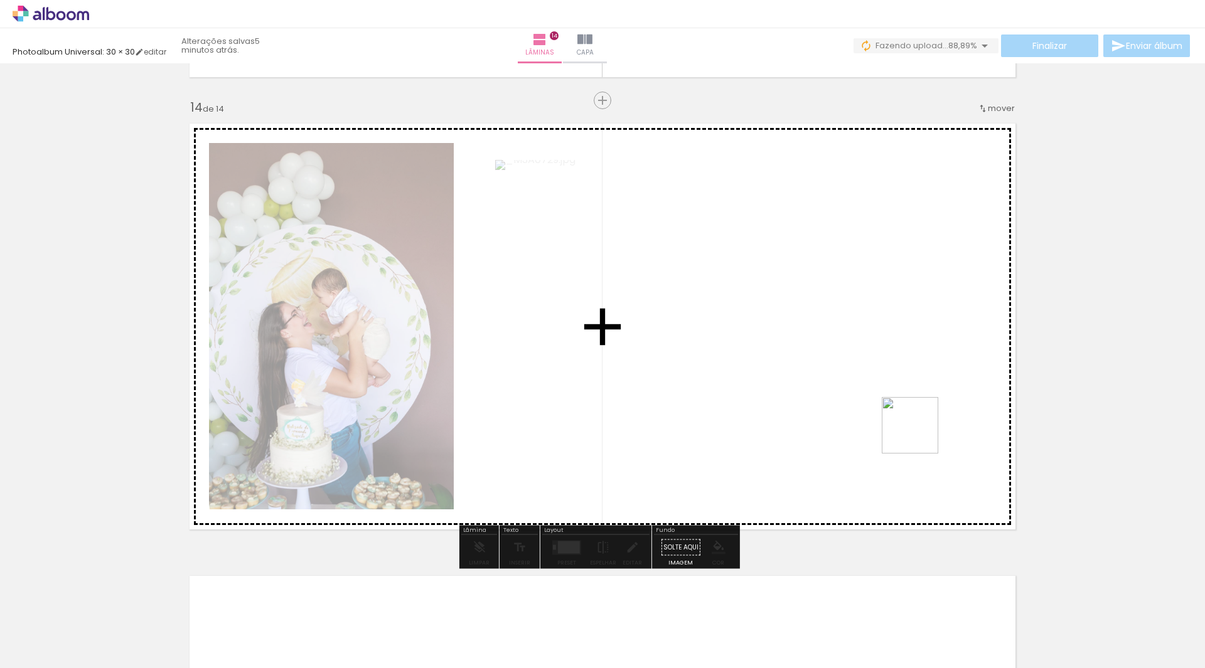
drag, startPoint x: 1091, startPoint y: 626, endPoint x: 1080, endPoint y: 559, distance: 68.0
click at [880, 397] on quentale-workspace at bounding box center [602, 334] width 1205 height 668
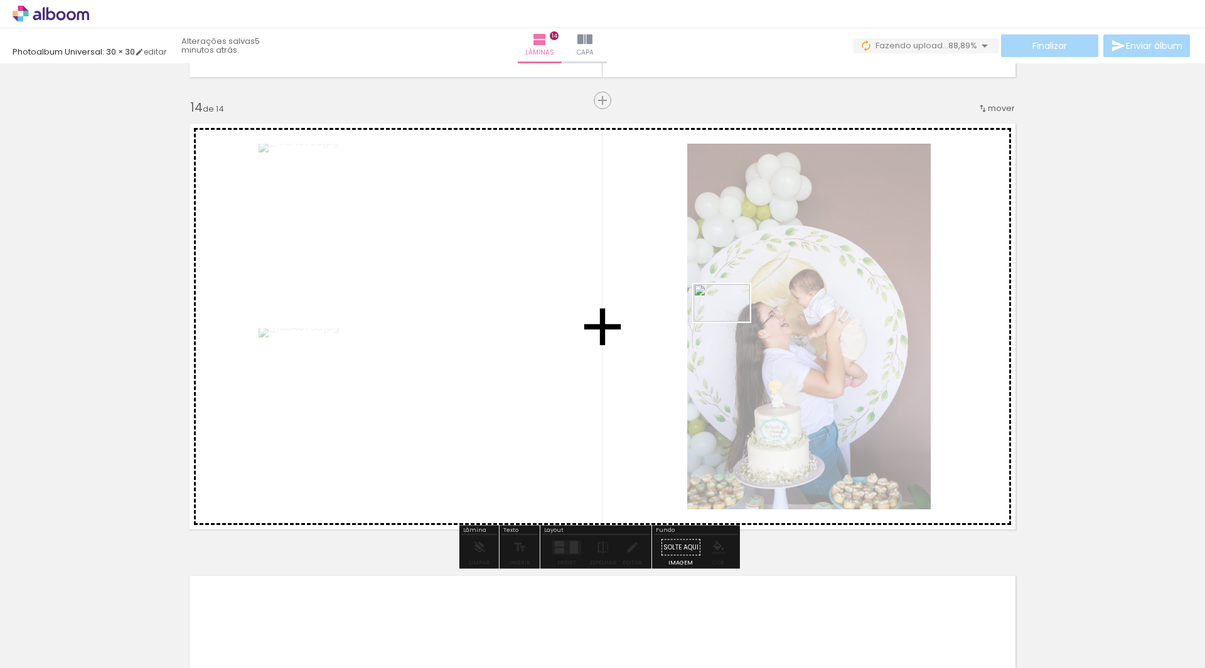
drag, startPoint x: 1160, startPoint y: 619, endPoint x: 731, endPoint y: 322, distance: 522.1
click at [731, 322] on quentale-workspace at bounding box center [602, 334] width 1205 height 668
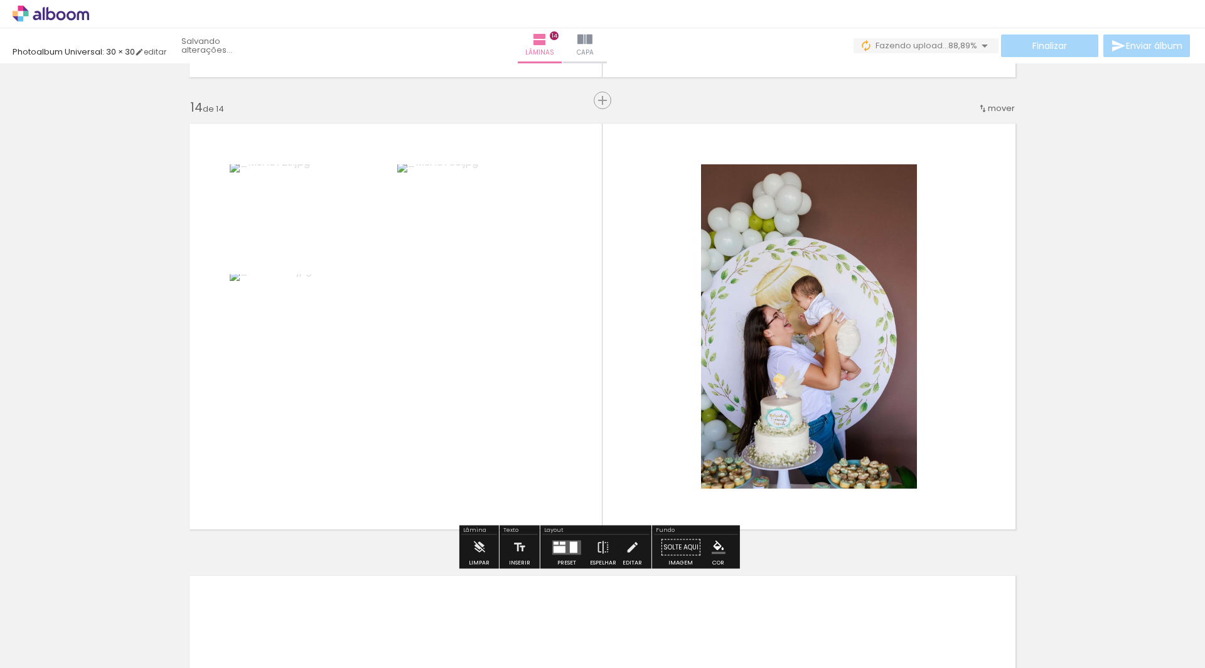
click at [565, 550] on quentale-layouter at bounding box center [566, 547] width 29 height 14
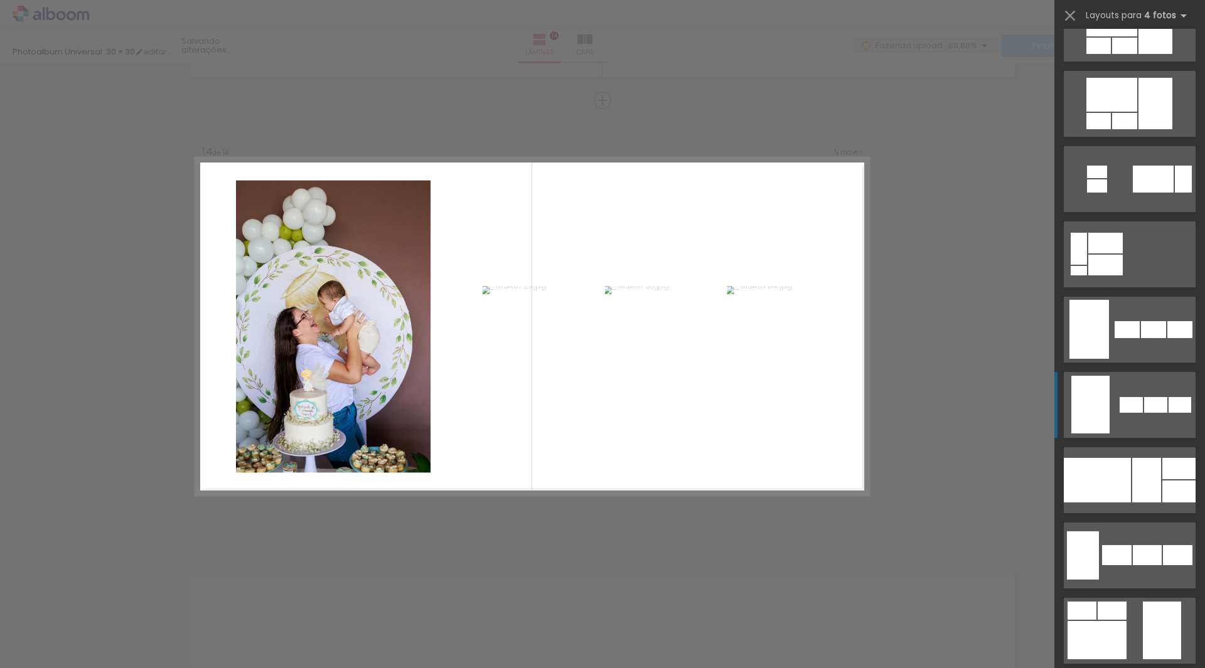
scroll to position [753, 0]
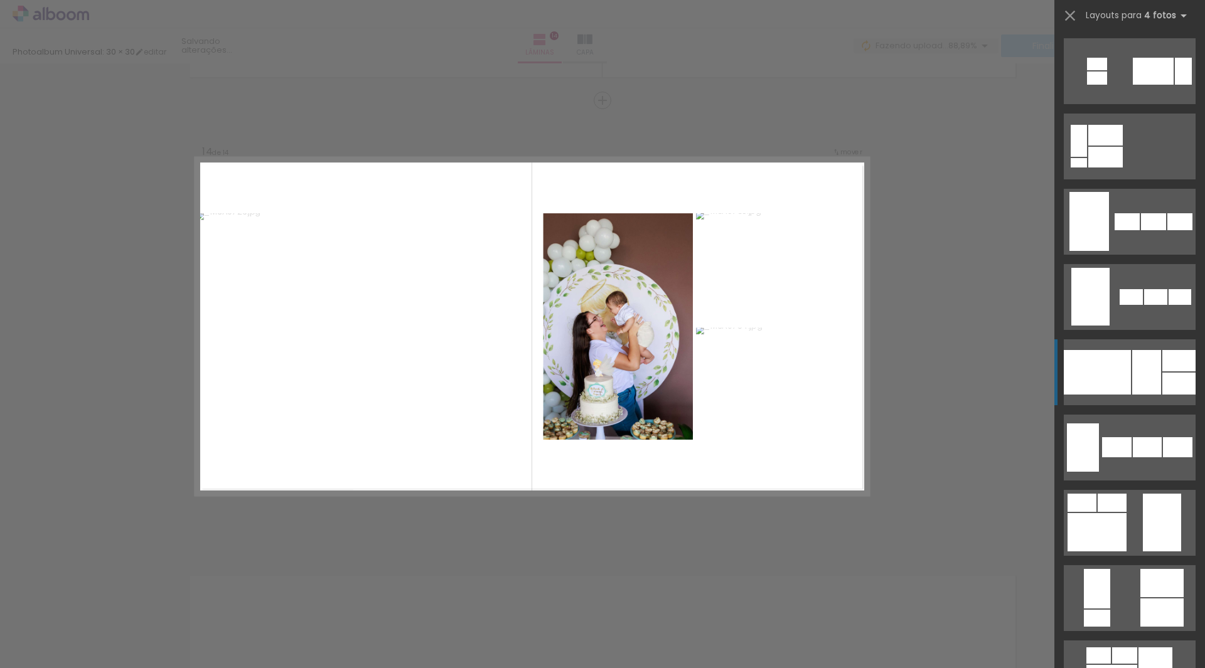
click at [1166, 375] on div at bounding box center [1178, 384] width 33 height 22
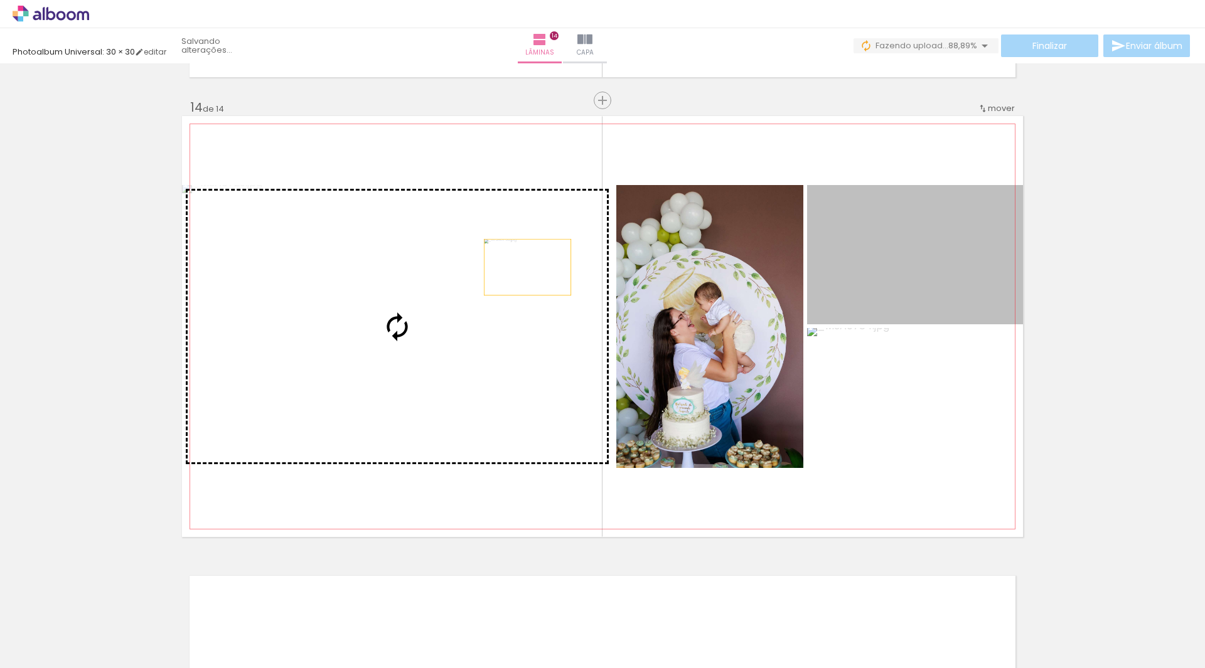
drag, startPoint x: 868, startPoint y: 241, endPoint x: 384, endPoint y: 277, distance: 485.0
click at [0, 0] on slot at bounding box center [0, 0] width 0 height 0
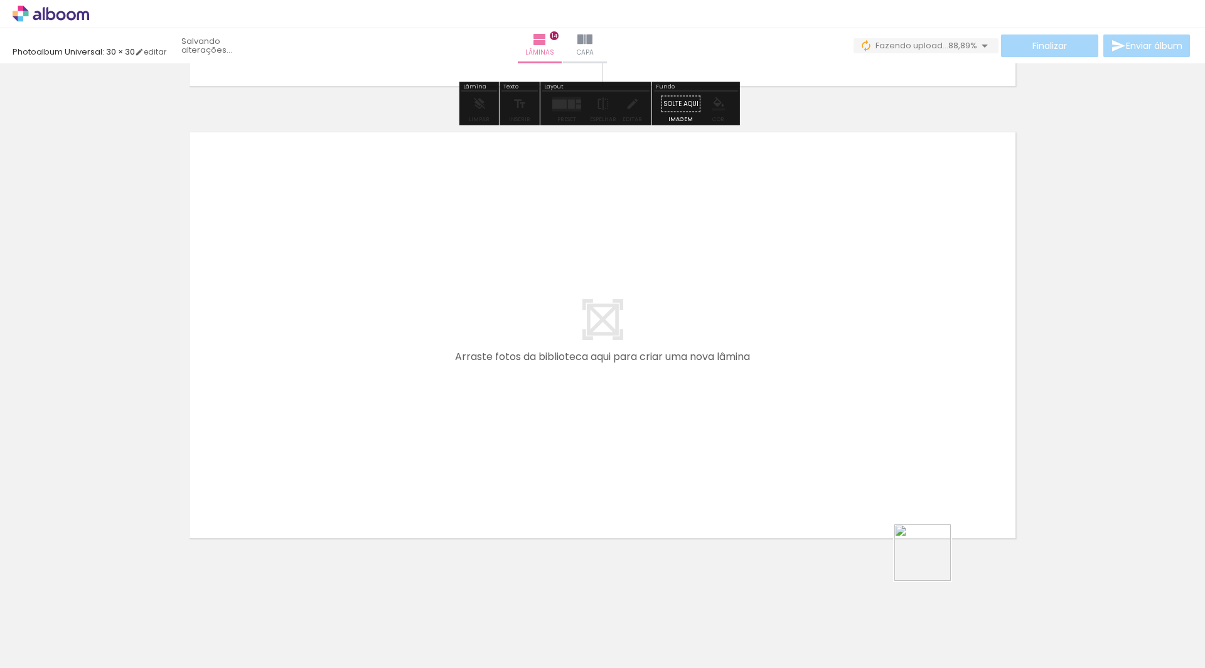
drag, startPoint x: 950, startPoint y: 610, endPoint x: 801, endPoint y: 417, distance: 243.3
click at [801, 417] on quentale-workspace at bounding box center [602, 334] width 1205 height 668
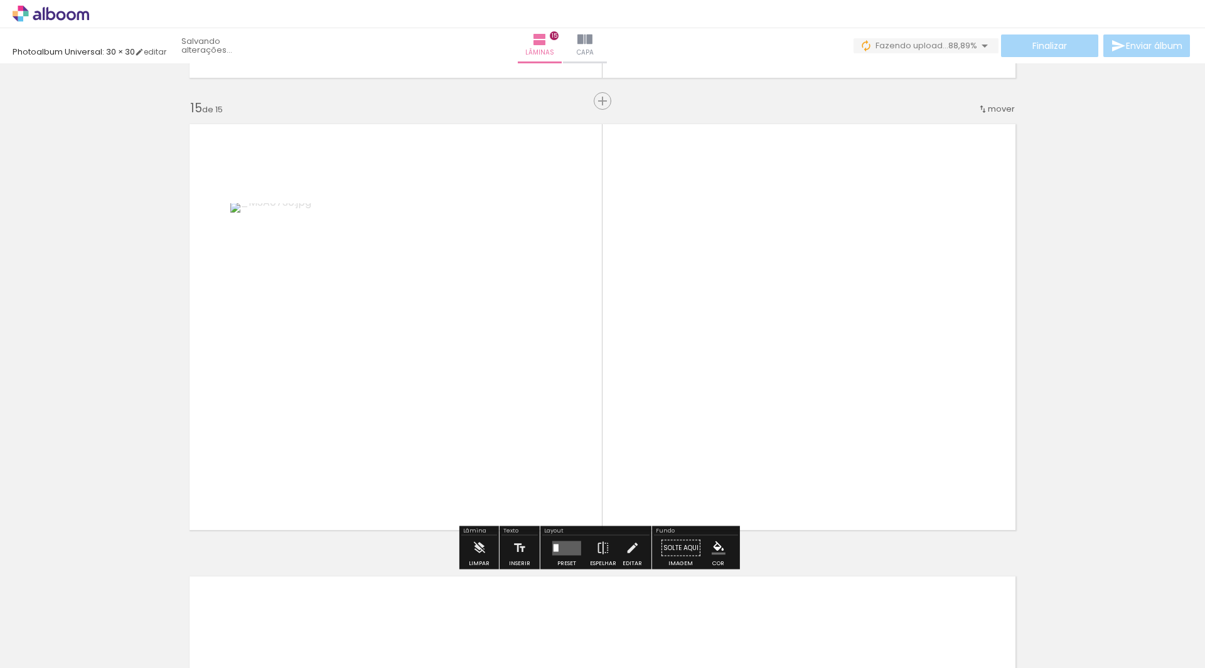
scroll to position [6316, 0]
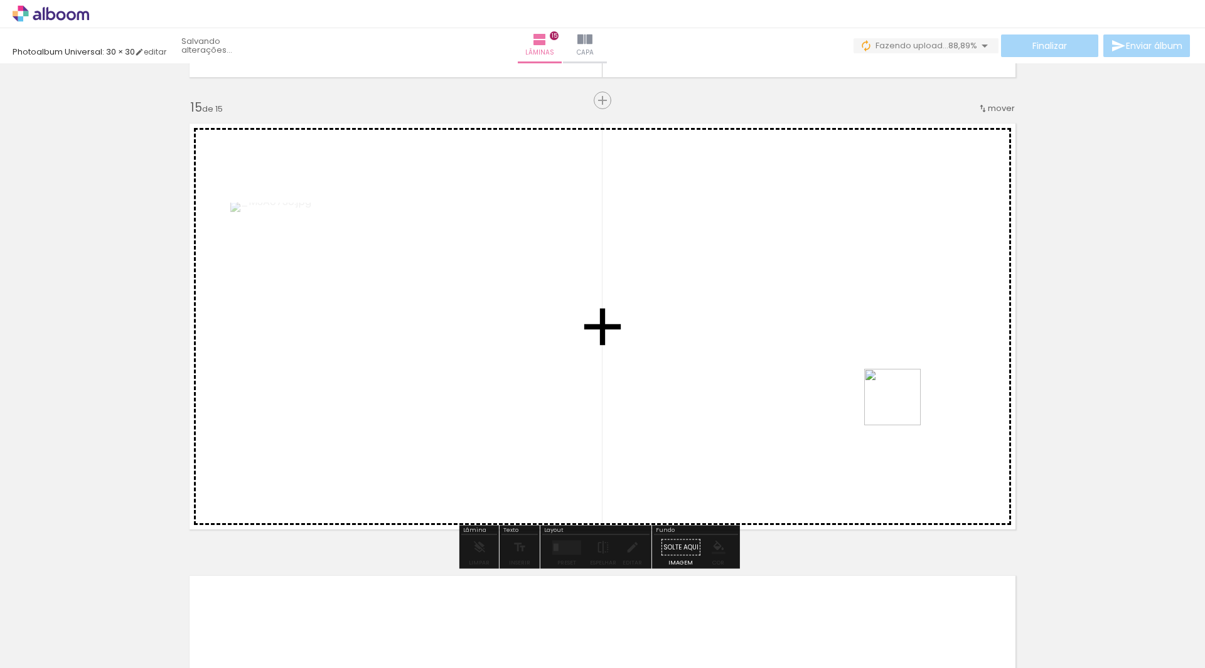
drag, startPoint x: 1009, startPoint y: 614, endPoint x: 900, endPoint y: 390, distance: 248.6
click at [900, 390] on quentale-workspace at bounding box center [602, 334] width 1205 height 668
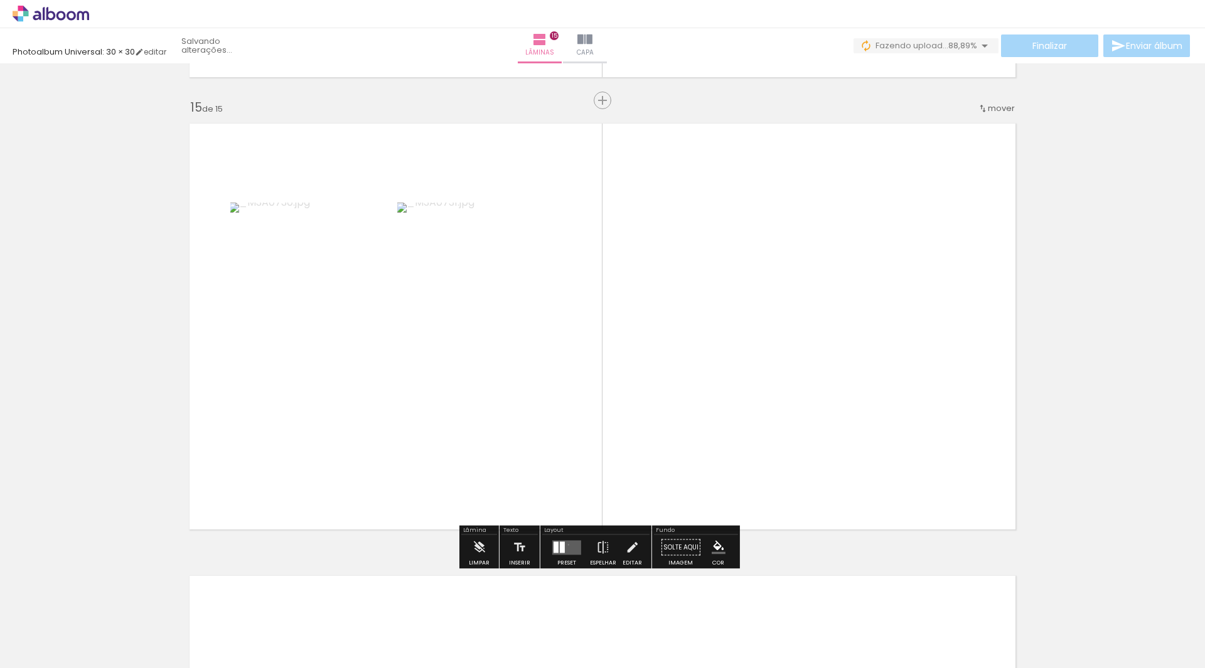
click at [565, 545] on quentale-layouter at bounding box center [566, 547] width 29 height 14
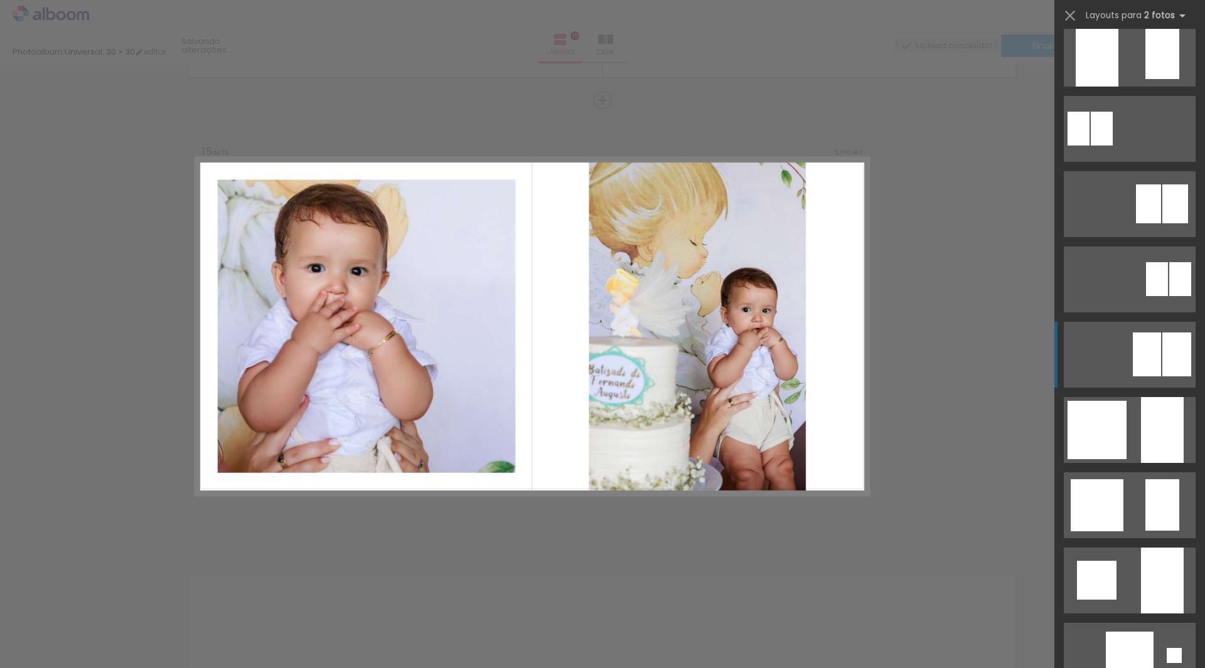
scroll to position [941, 0]
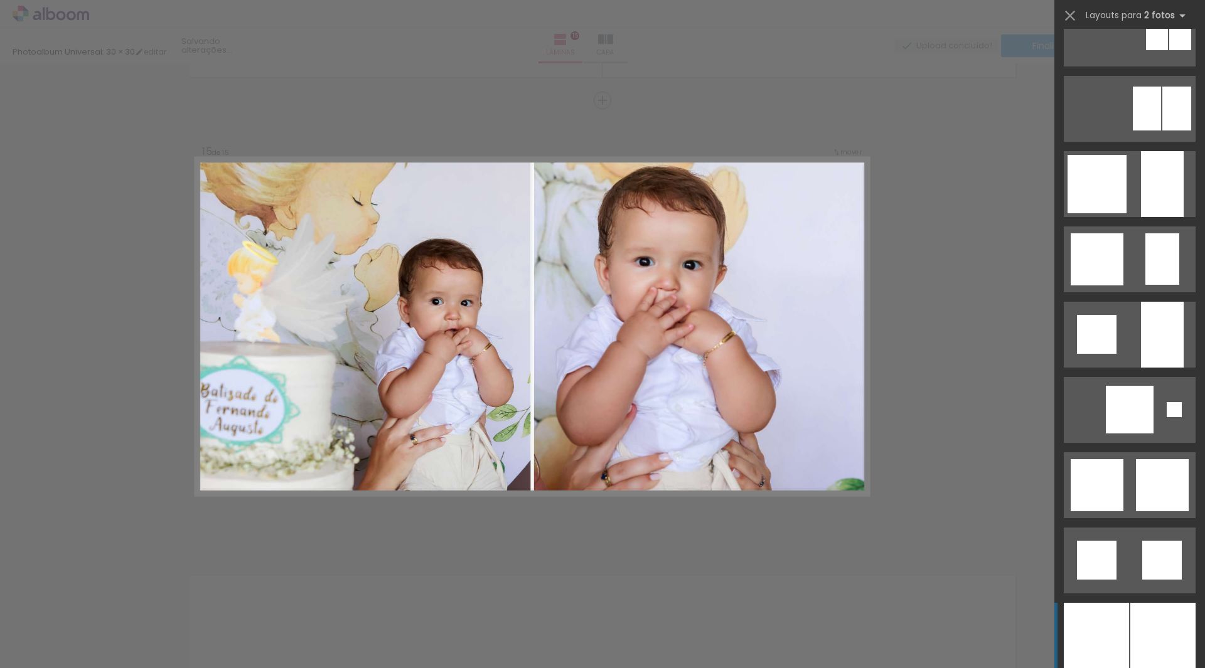
click at [1112, 615] on div at bounding box center [1095, 636] width 65 height 66
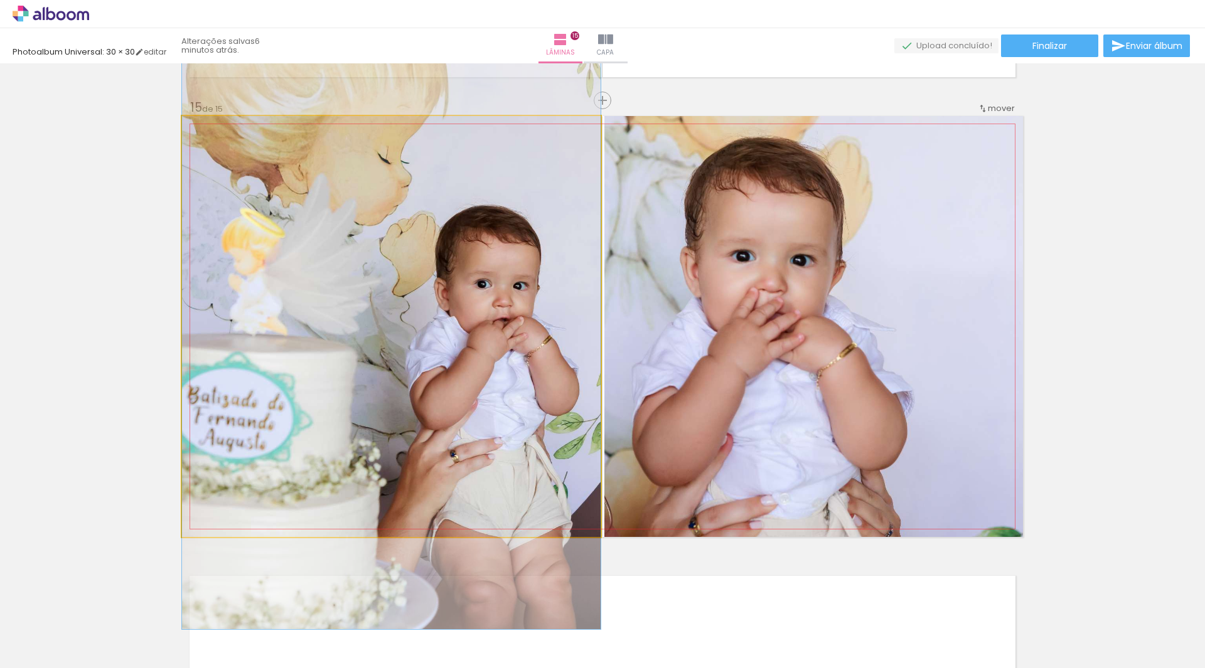
drag, startPoint x: 503, startPoint y: 252, endPoint x: 496, endPoint y: 241, distance: 12.9
